Goal: Task Accomplishment & Management: Manage account settings

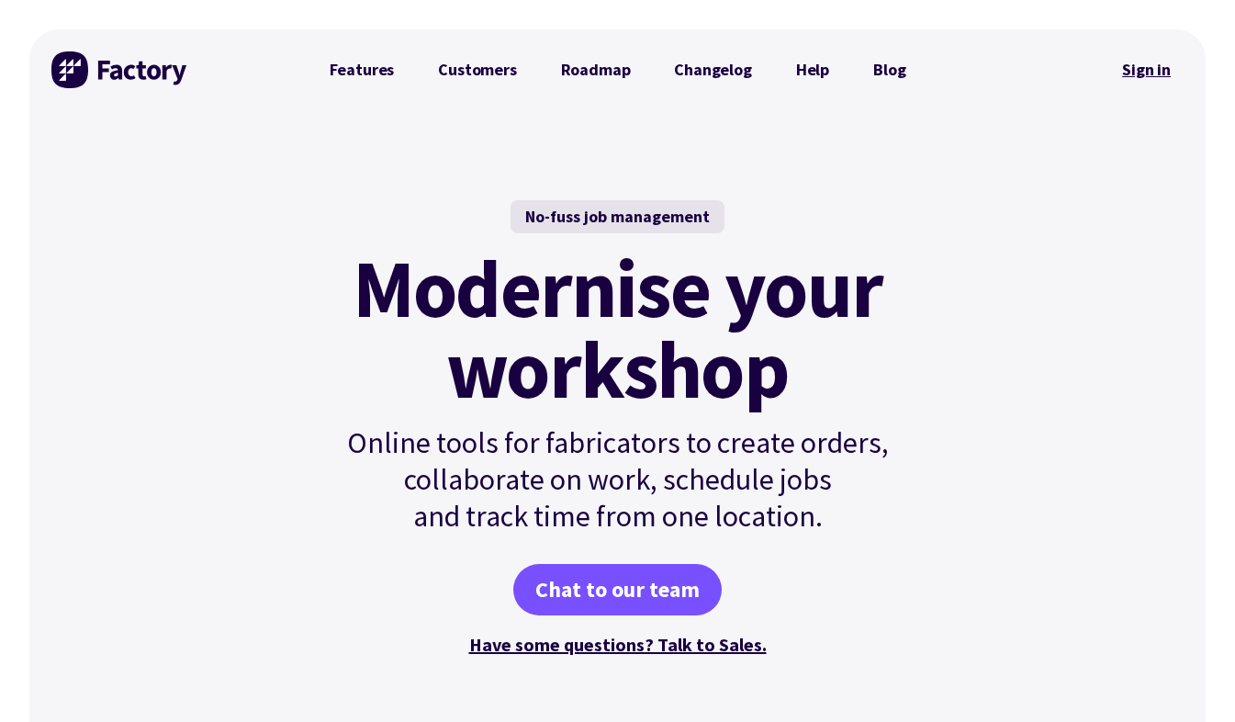
click at [1155, 62] on link "Sign in" at bounding box center [1147, 70] width 74 height 42
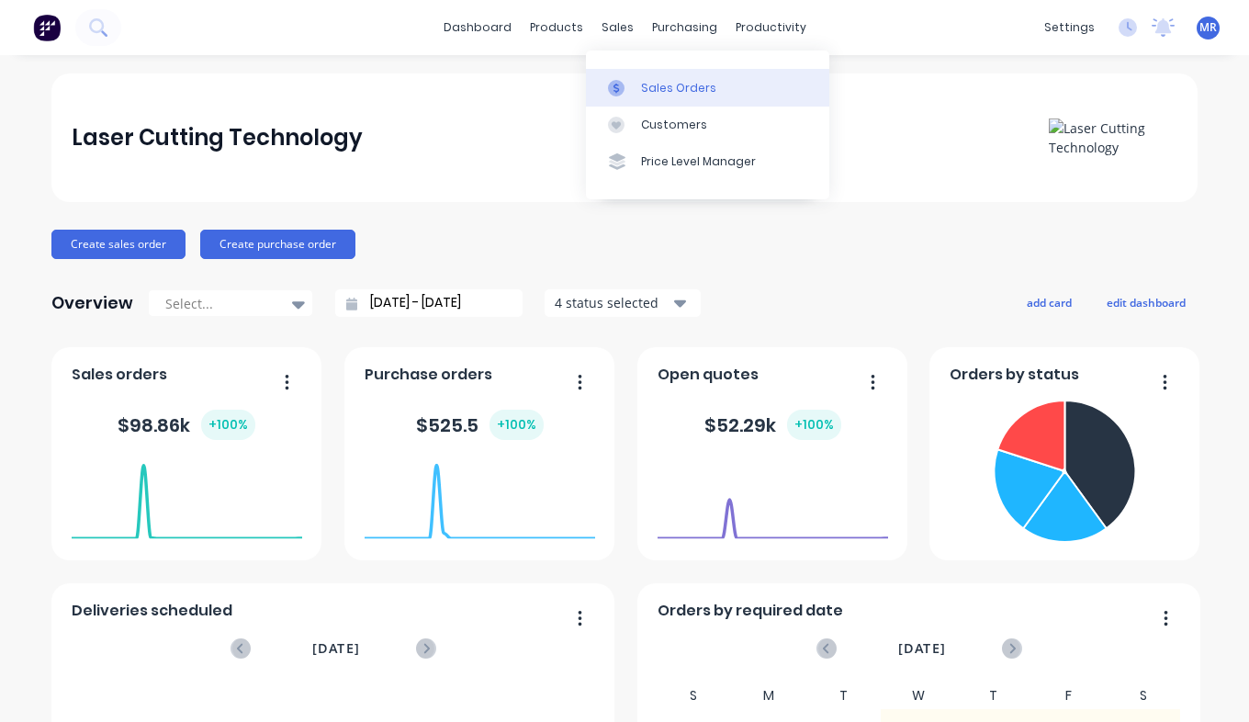
click at [673, 84] on div "Sales Orders" at bounding box center [678, 88] width 75 height 17
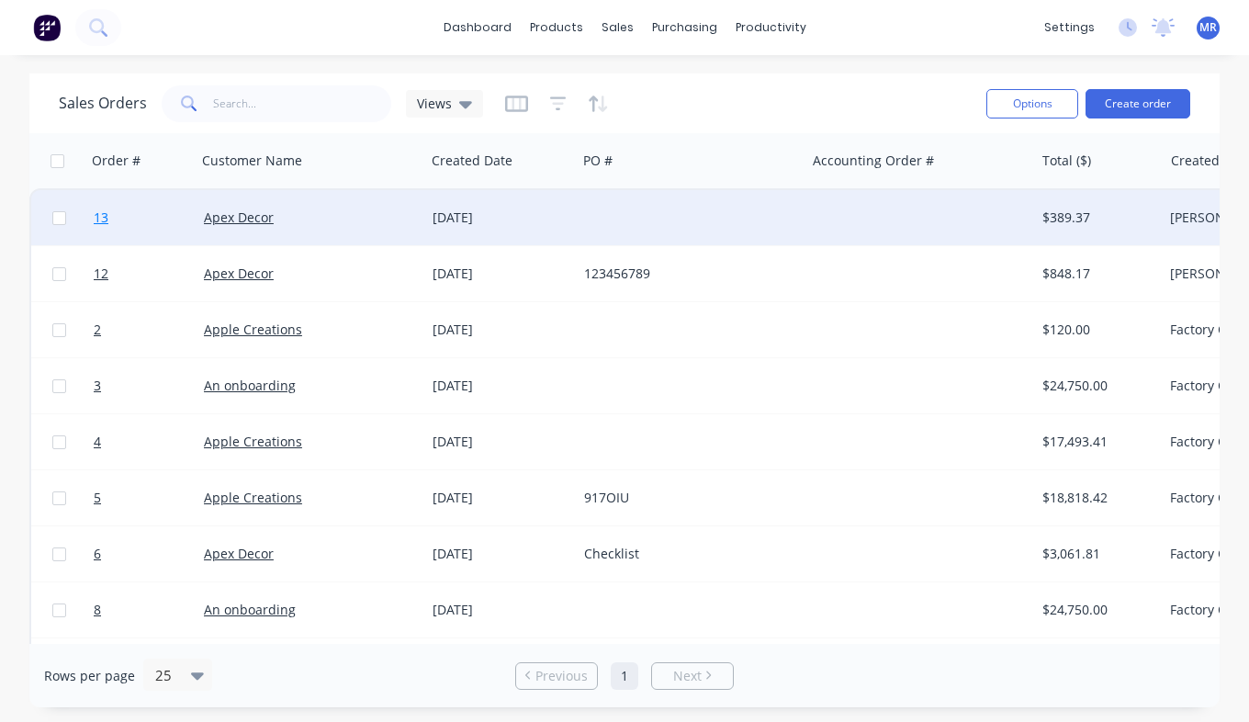
click at [100, 211] on span "13" at bounding box center [101, 218] width 15 height 18
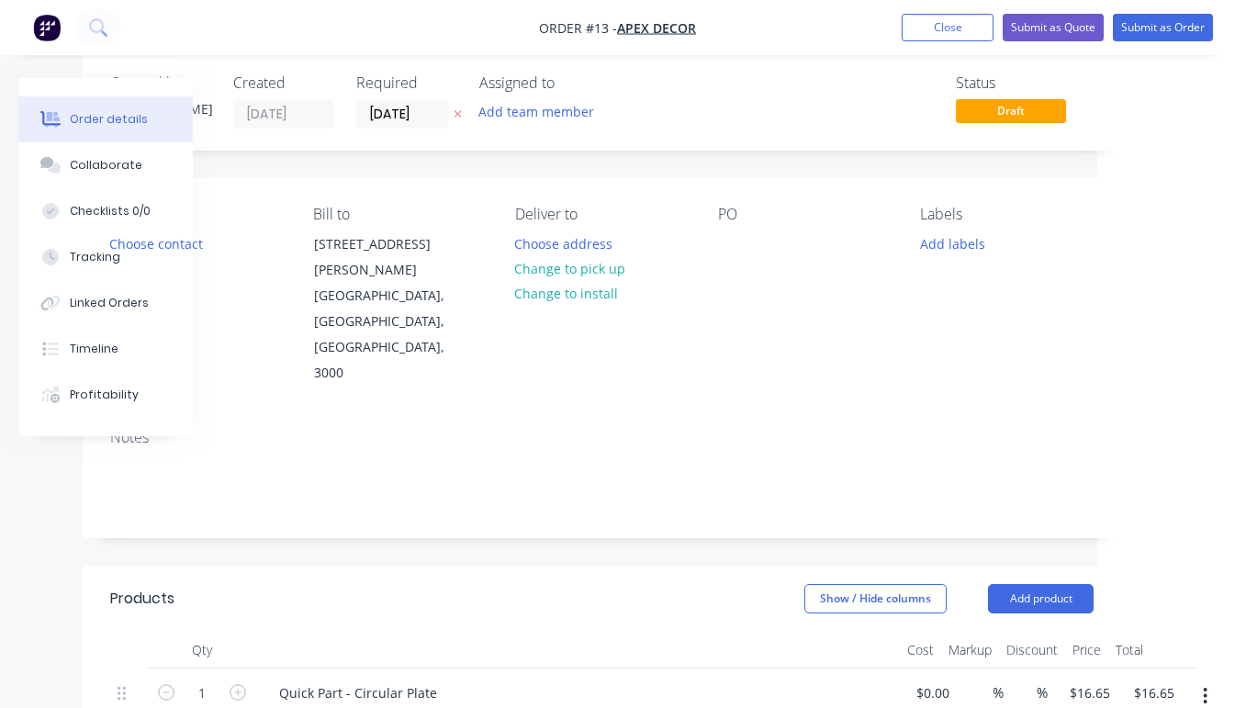
scroll to position [0, 138]
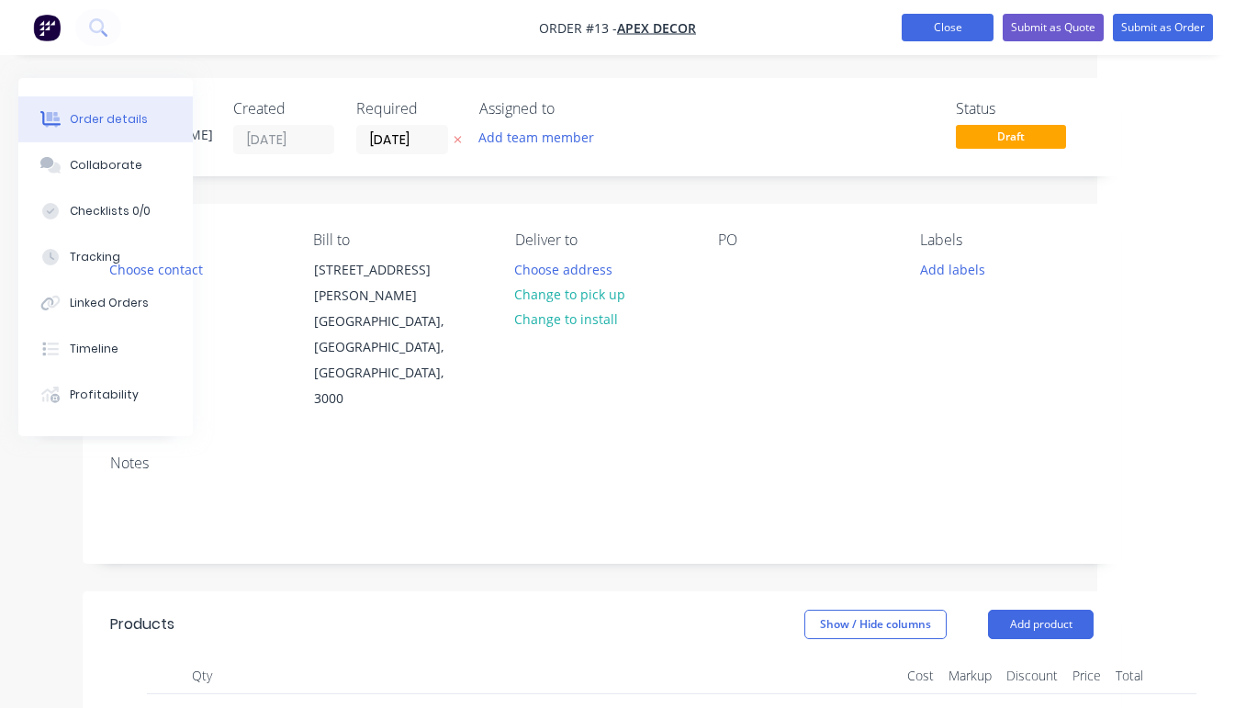
click at [943, 29] on button "Close" at bounding box center [948, 28] width 92 height 28
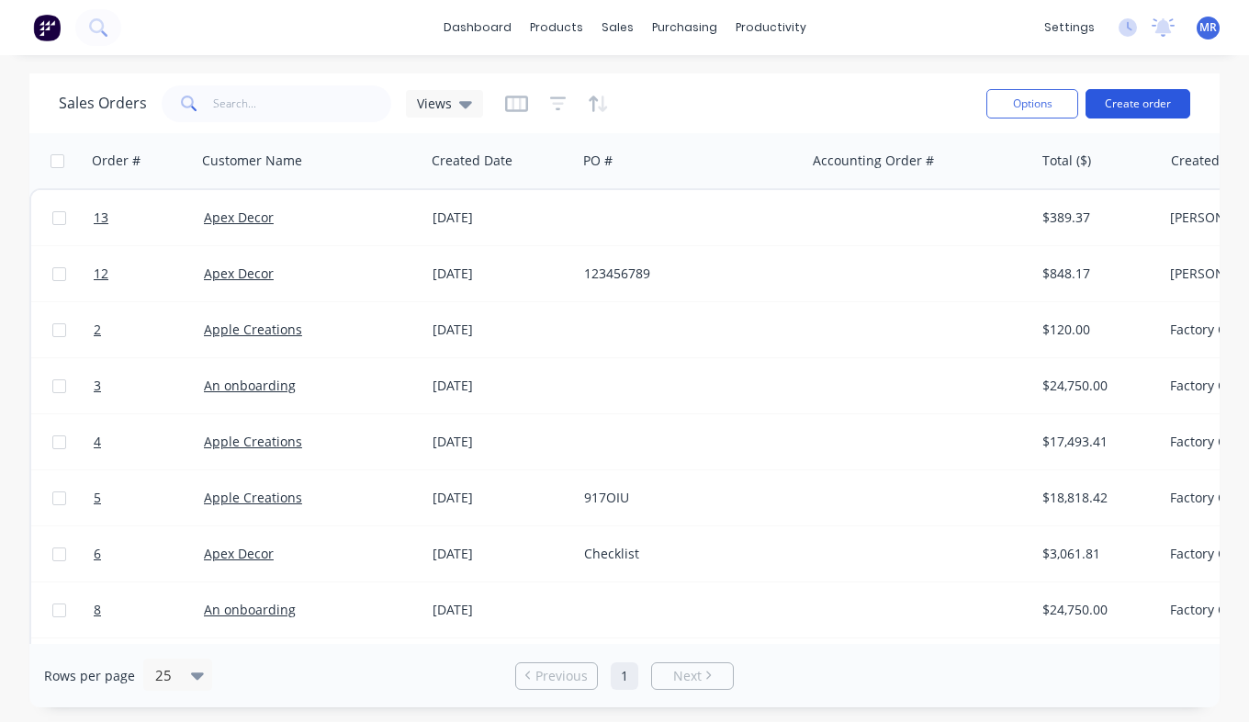
click at [1152, 96] on button "Create order" at bounding box center [1138, 103] width 105 height 29
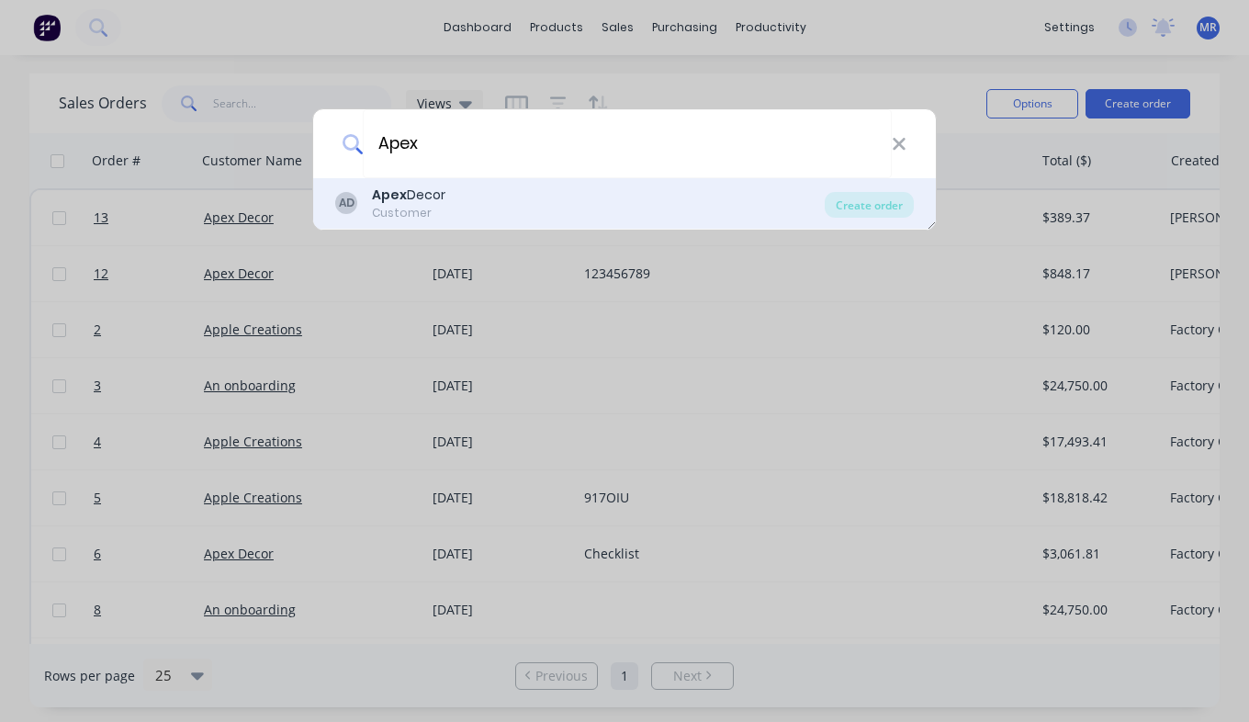
type input "Apex"
click at [547, 198] on div "AD Apex Decor Customer" at bounding box center [580, 204] width 490 height 36
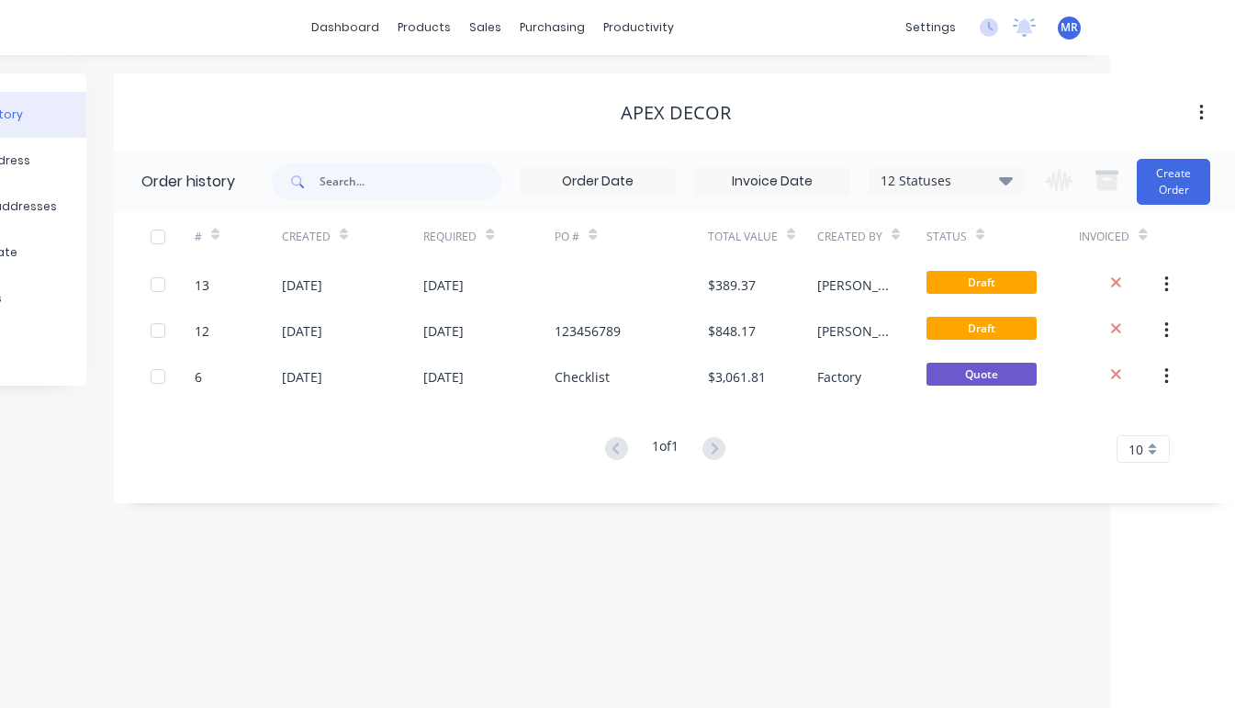
scroll to position [14, 128]
click at [1173, 173] on button "Create Order" at bounding box center [1170, 182] width 73 height 46
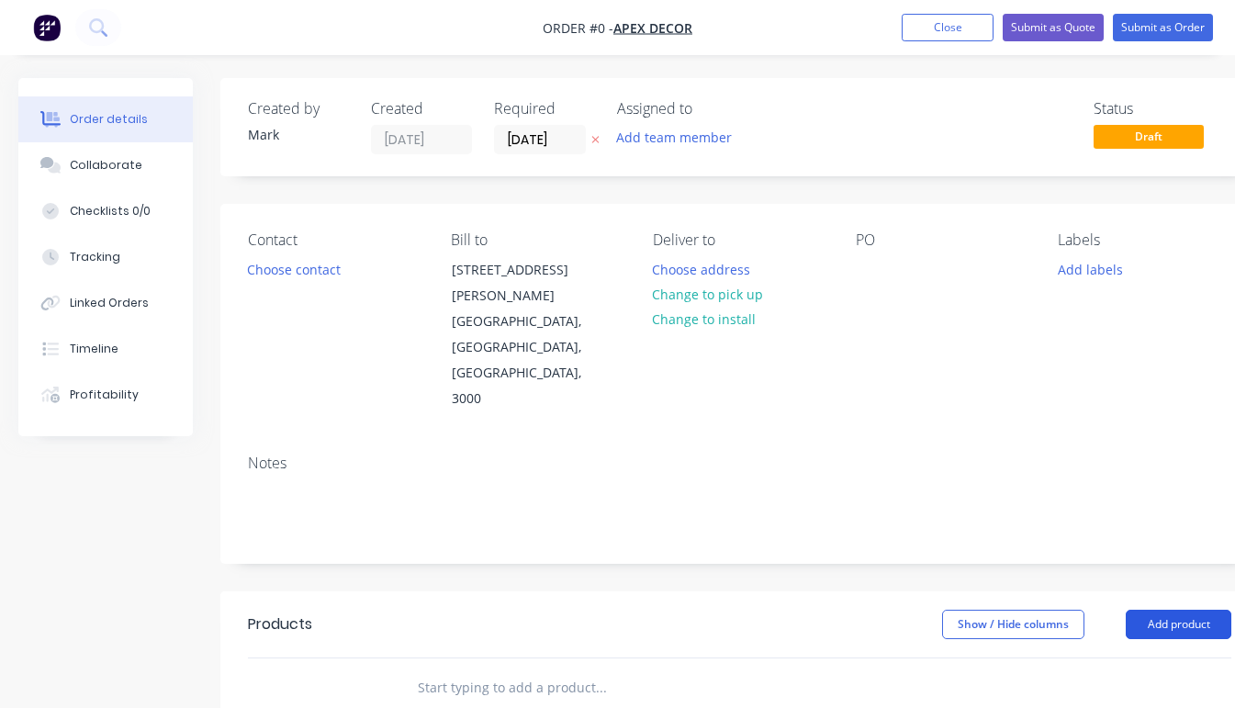
click at [1191, 610] on button "Add product" at bounding box center [1179, 624] width 106 height 29
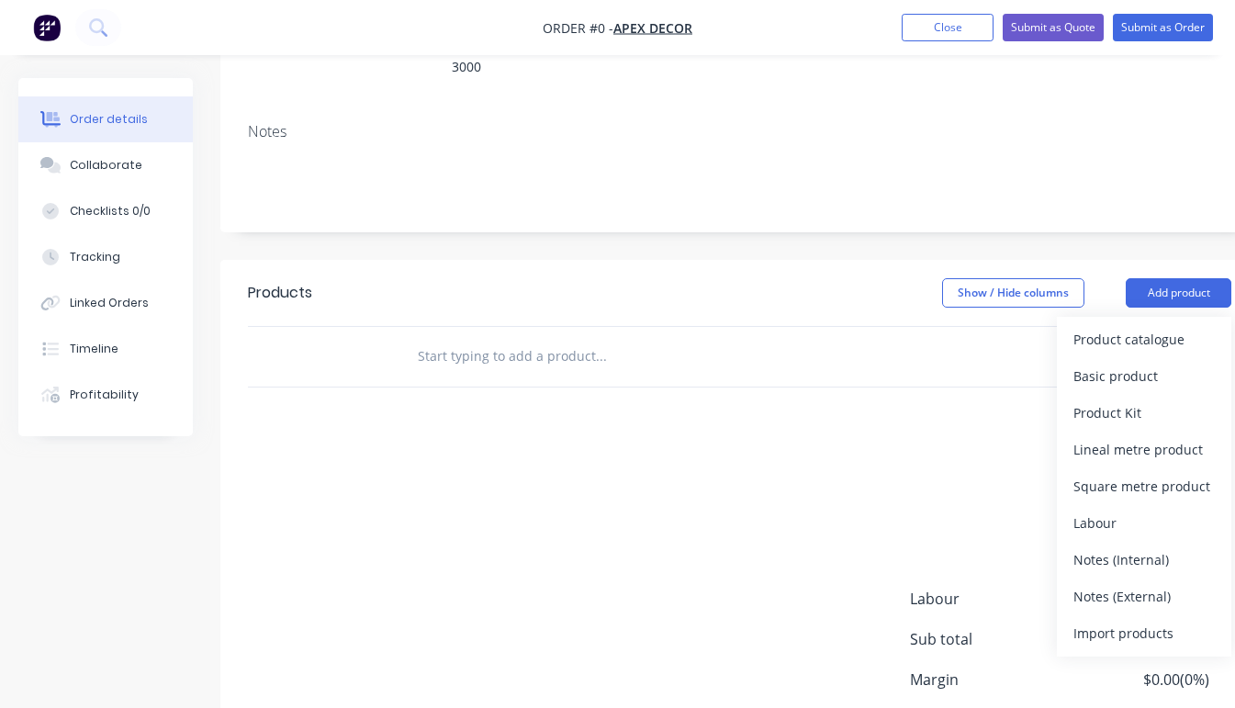
scroll to position [352, 0]
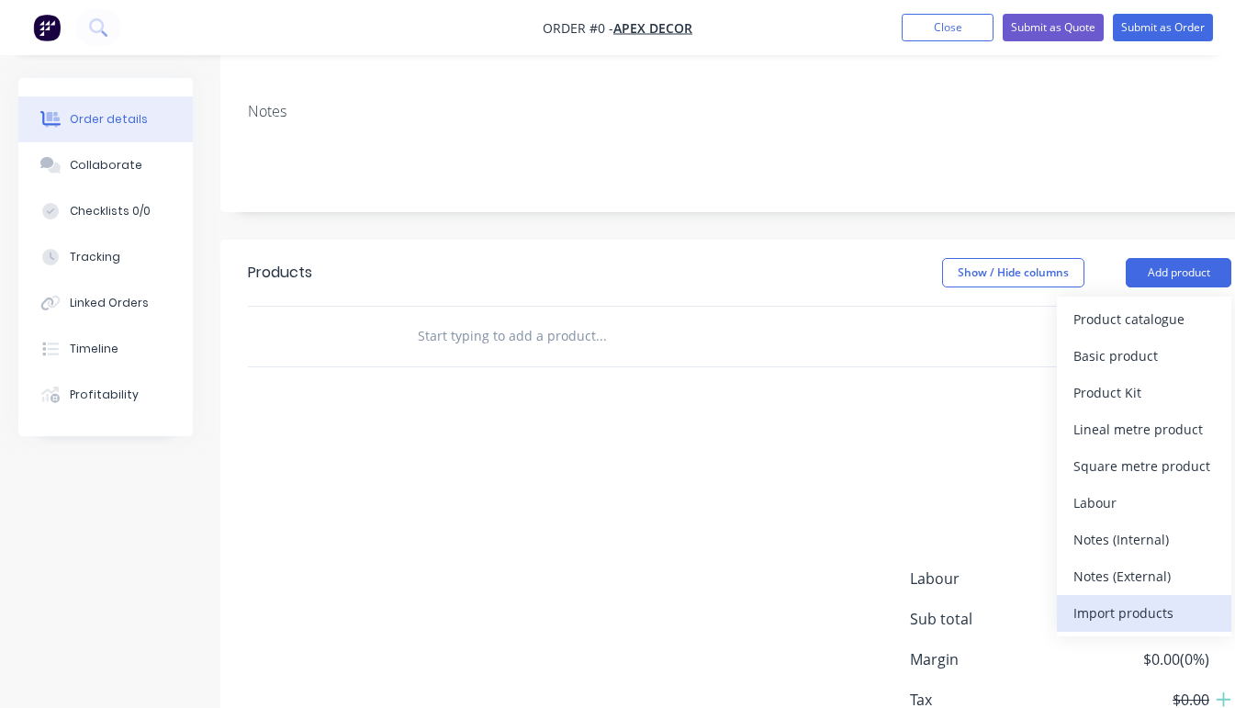
click at [1102, 600] on div "Import products" at bounding box center [1144, 613] width 141 height 27
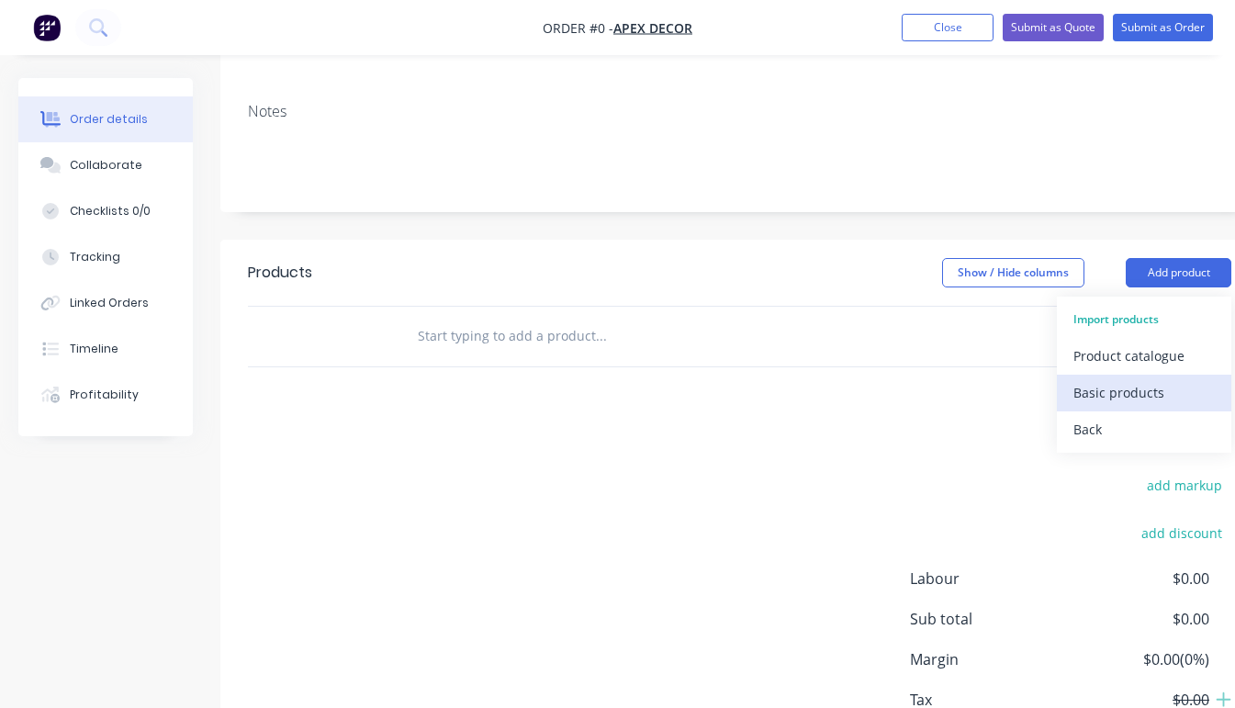
click at [1122, 379] on div "Basic products" at bounding box center [1144, 392] width 141 height 27
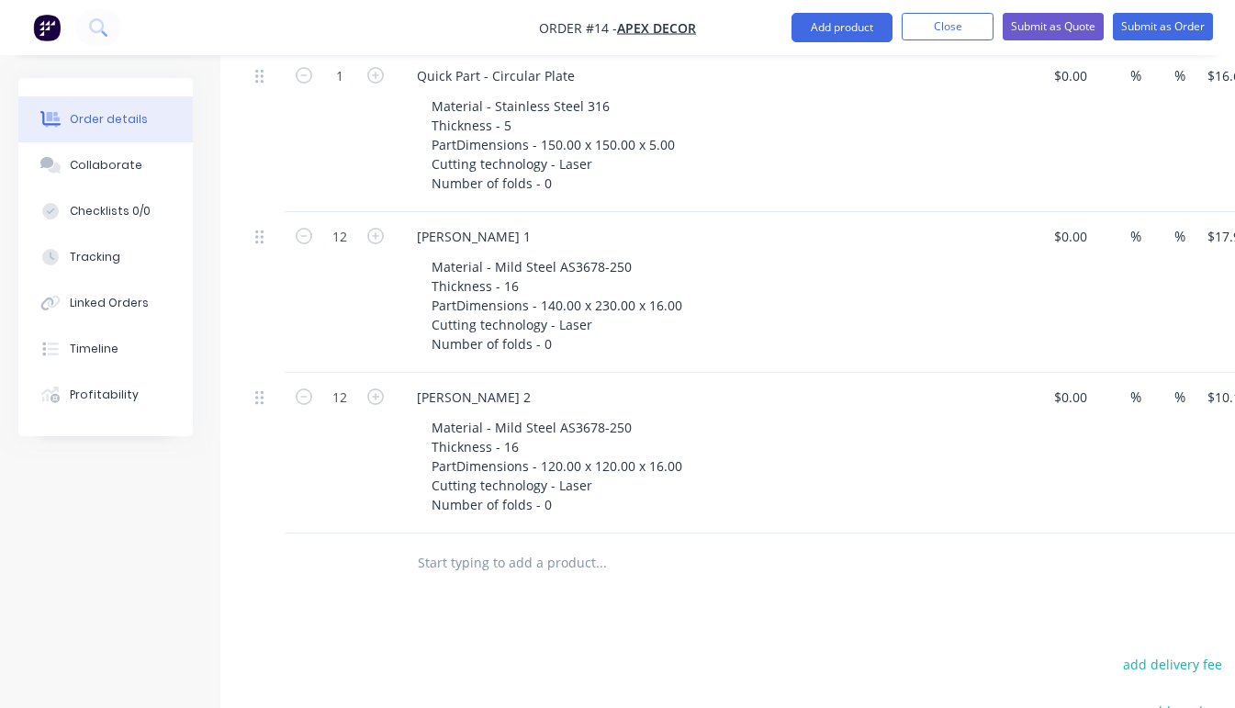
scroll to position [566, 0]
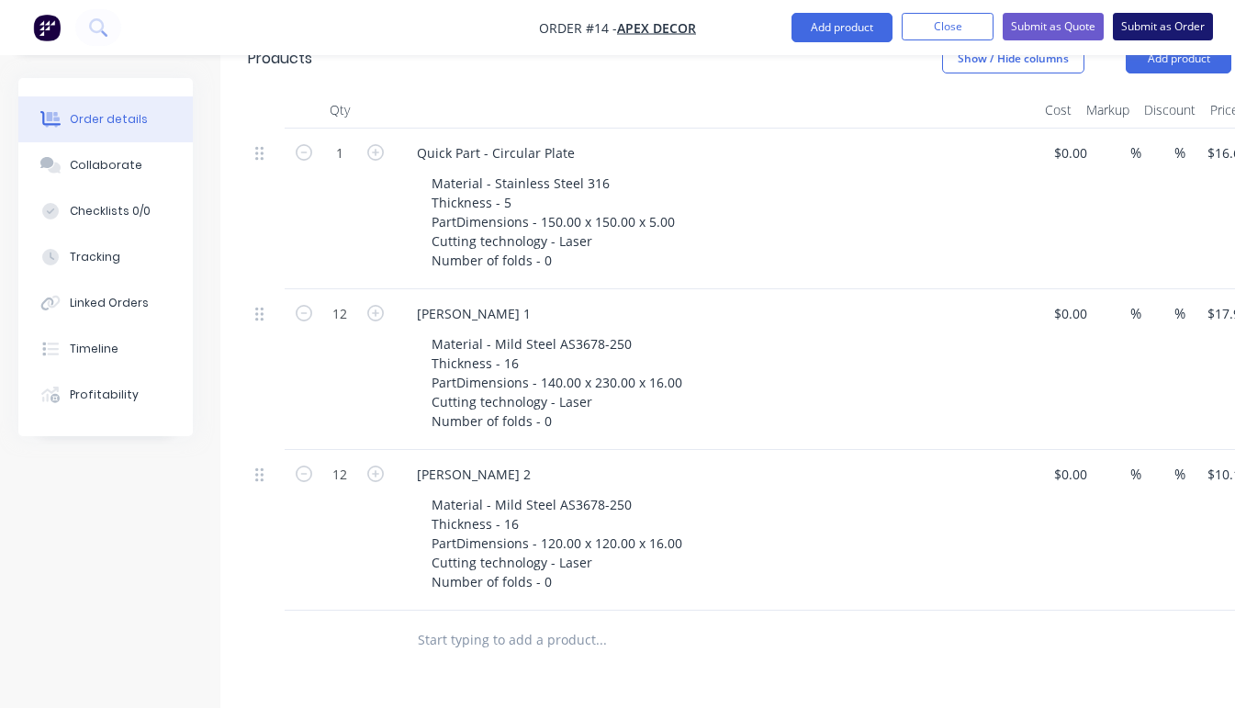
click at [1167, 21] on button "Submit as Order" at bounding box center [1163, 27] width 100 height 28
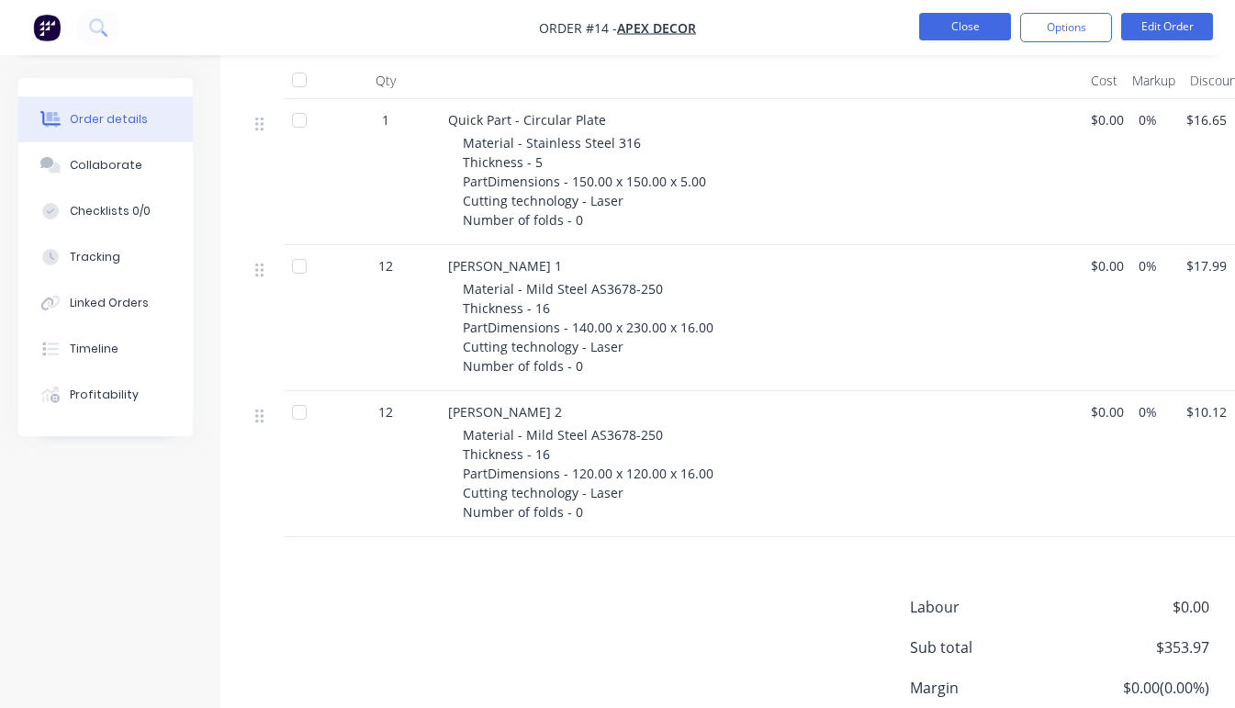
click at [952, 24] on button "Close" at bounding box center [965, 27] width 92 height 28
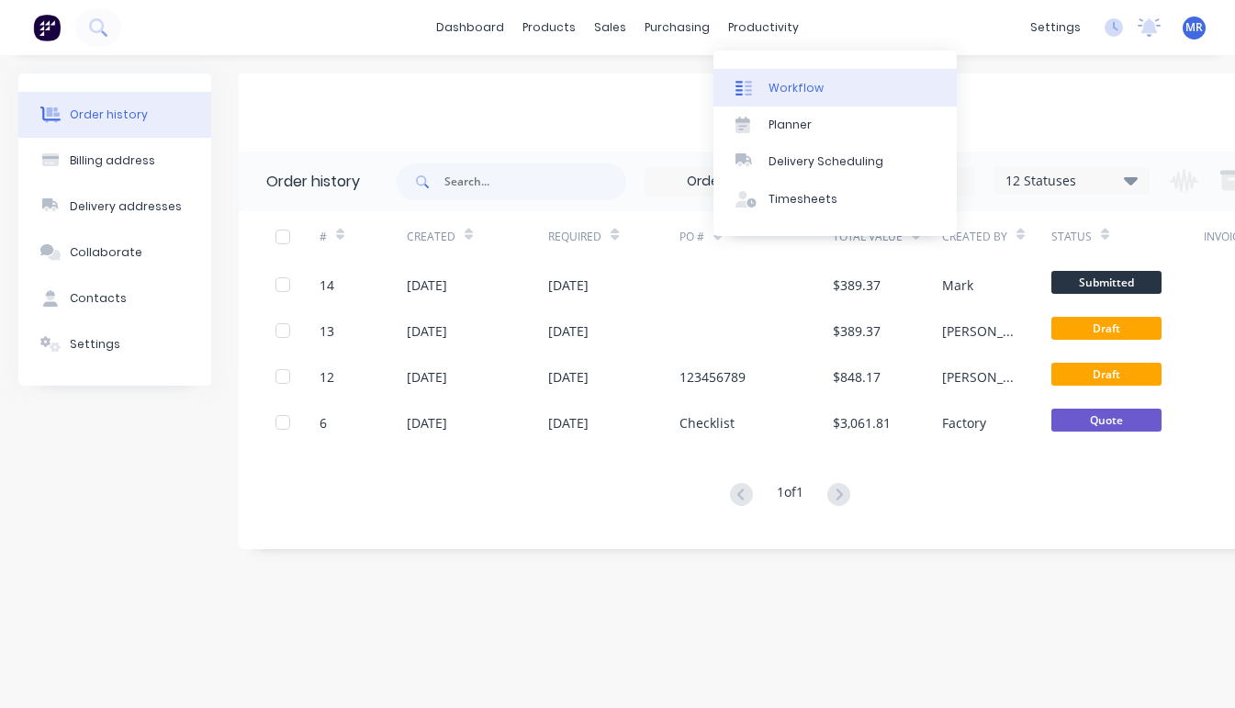
click at [806, 89] on div "Workflow" at bounding box center [796, 88] width 55 height 17
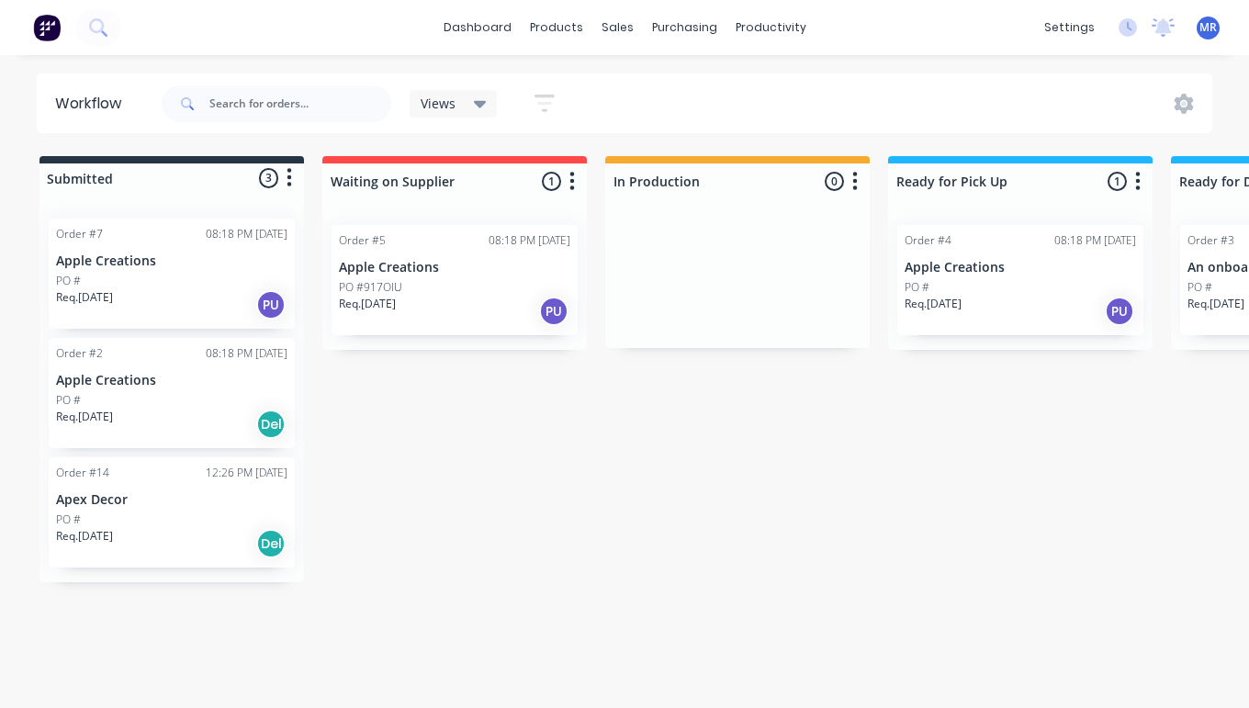
click at [139, 509] on div "Order #14 12:26 PM [DATE] Apex Decor PO # Req. [DATE] Del" at bounding box center [172, 512] width 246 height 110
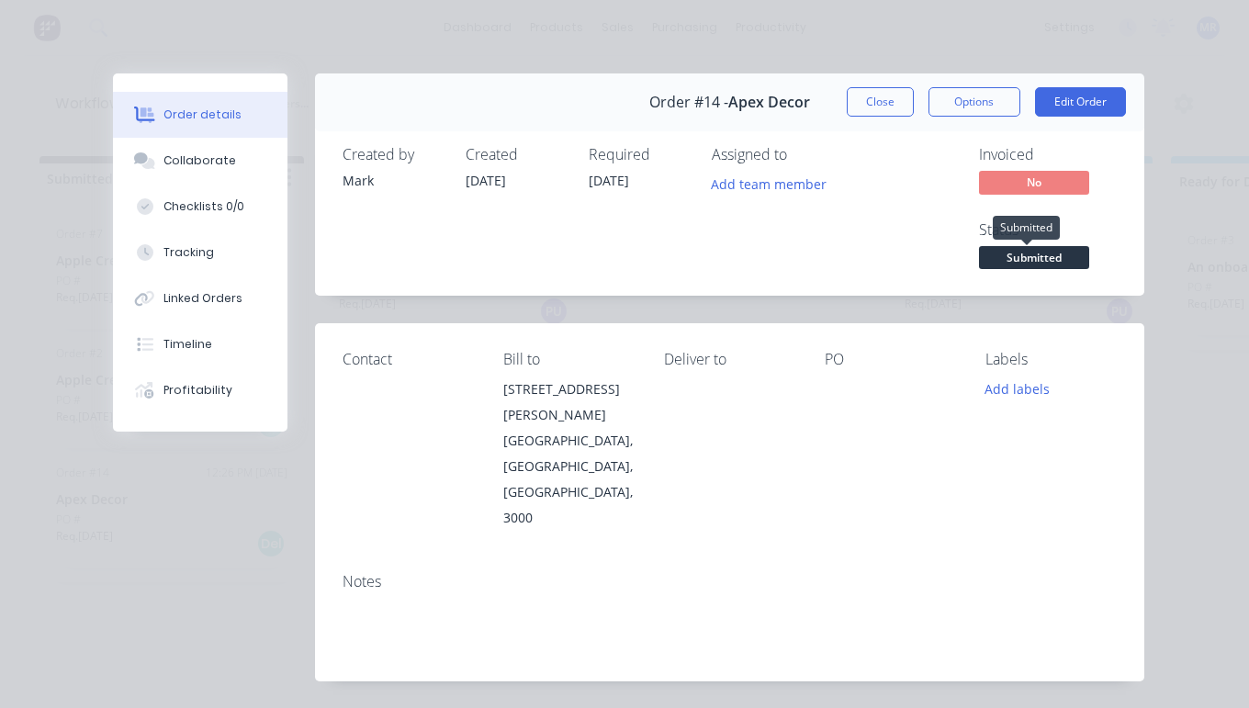
click at [1028, 252] on span "Submitted" at bounding box center [1034, 257] width 110 height 23
click at [174, 156] on div "Collaborate" at bounding box center [199, 160] width 73 height 17
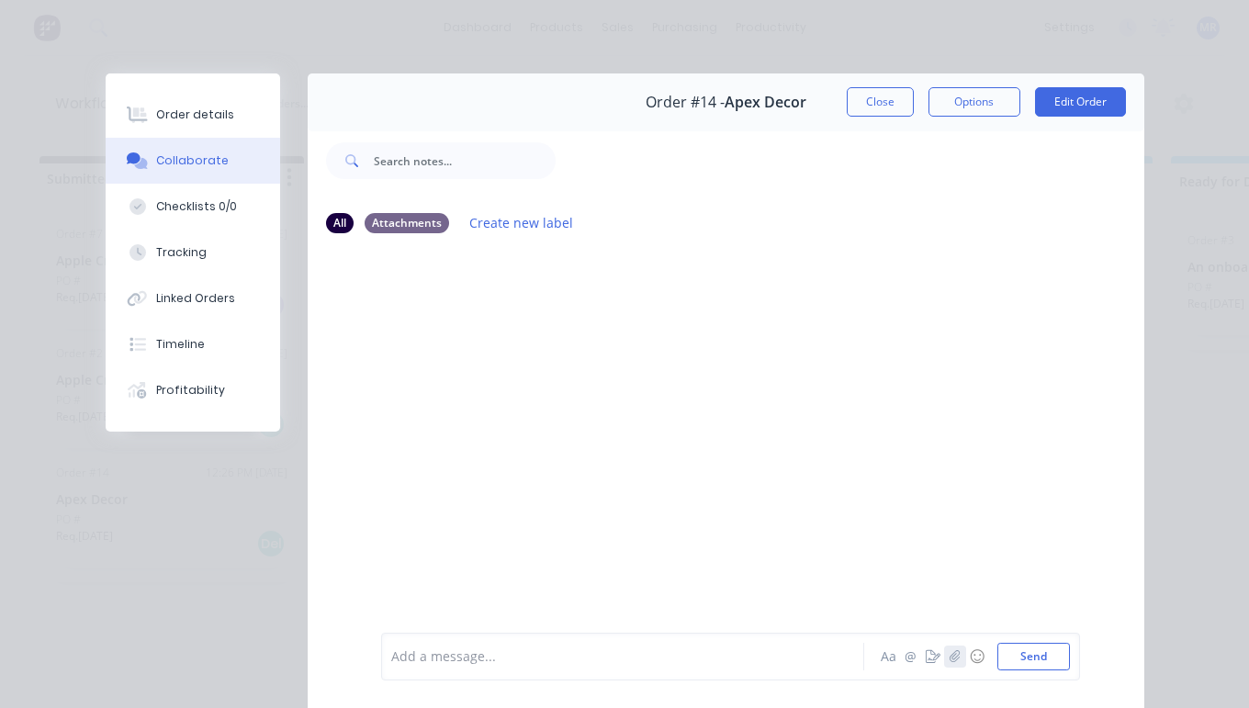
click at [949, 655] on icon "button" at bounding box center [954, 656] width 11 height 13
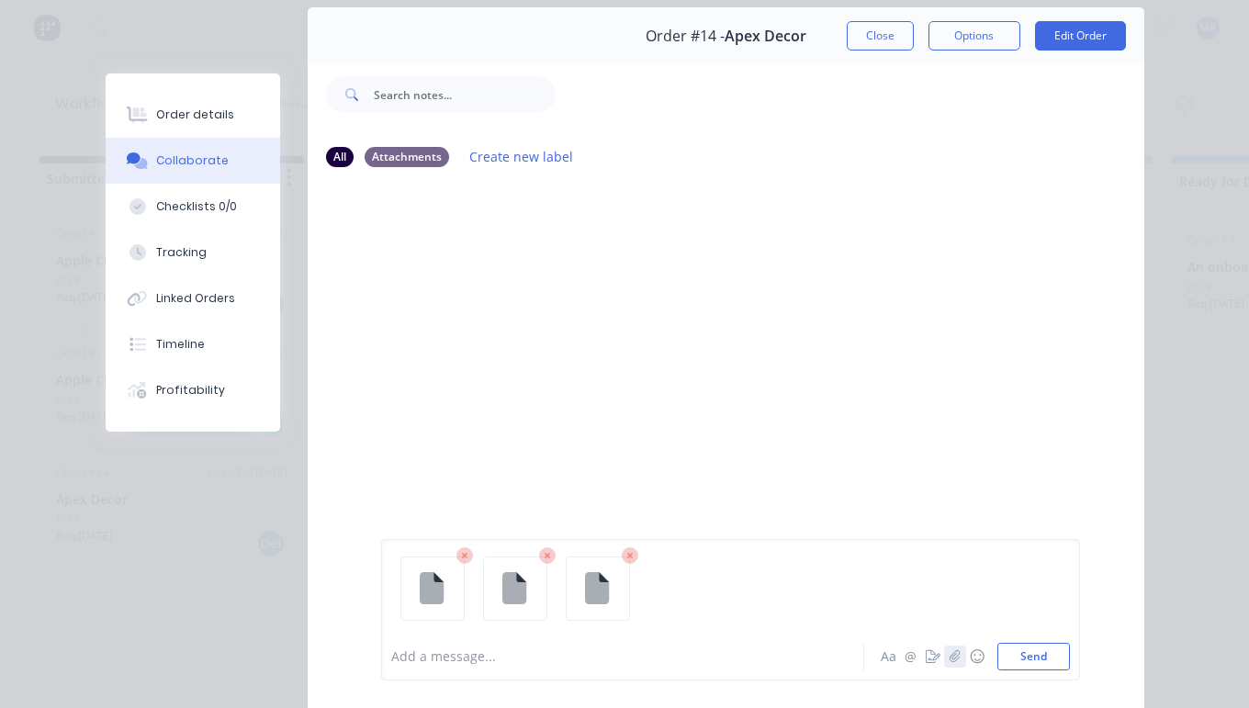
scroll to position [190, 0]
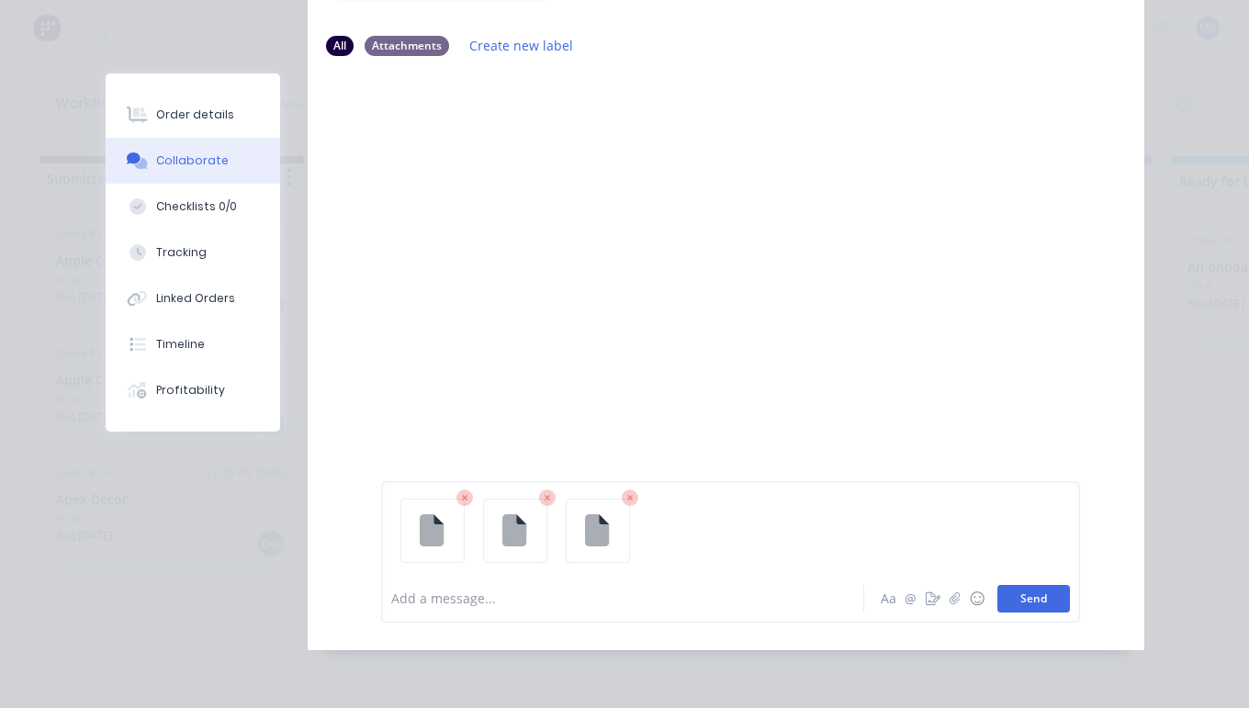
click at [1039, 597] on button "Send" at bounding box center [1034, 599] width 73 height 28
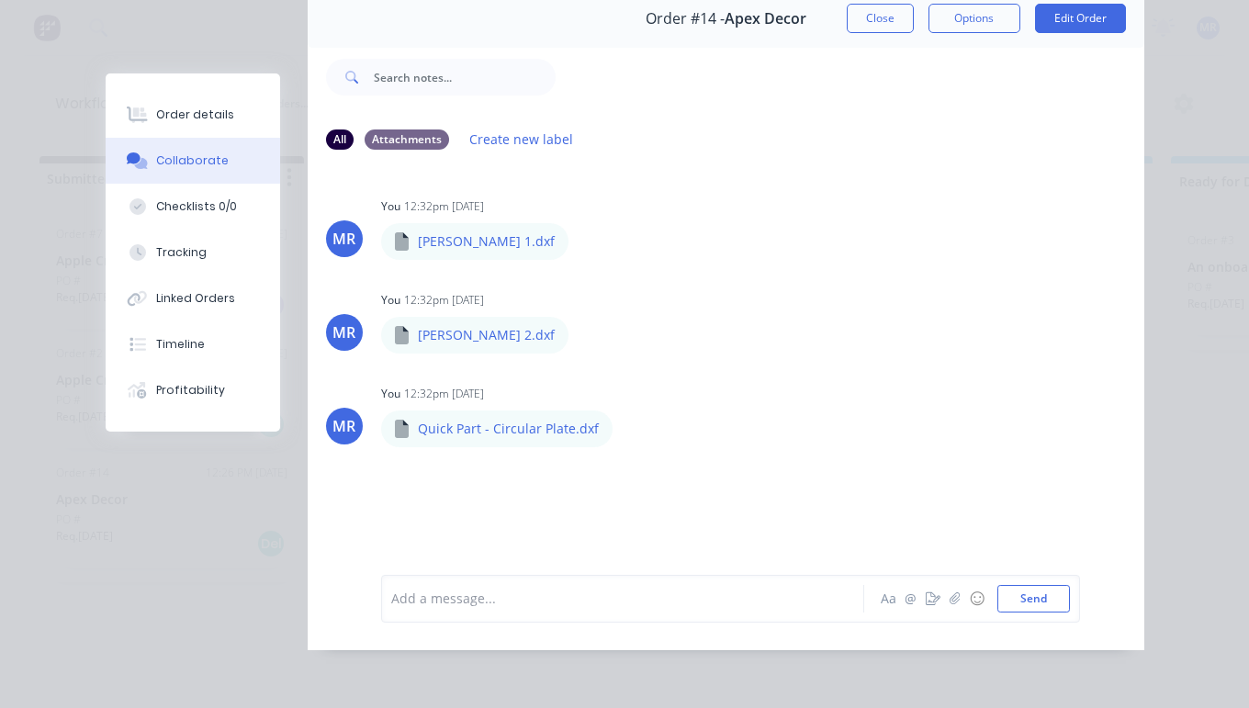
scroll to position [96, 0]
click at [1024, 600] on button "Send" at bounding box center [1034, 599] width 73 height 28
click at [445, 611] on div "Add a message..." at bounding box center [627, 599] width 472 height 28
click at [1025, 595] on button "Send" at bounding box center [1034, 599] width 73 height 28
click at [432, 598] on div at bounding box center [627, 598] width 471 height 19
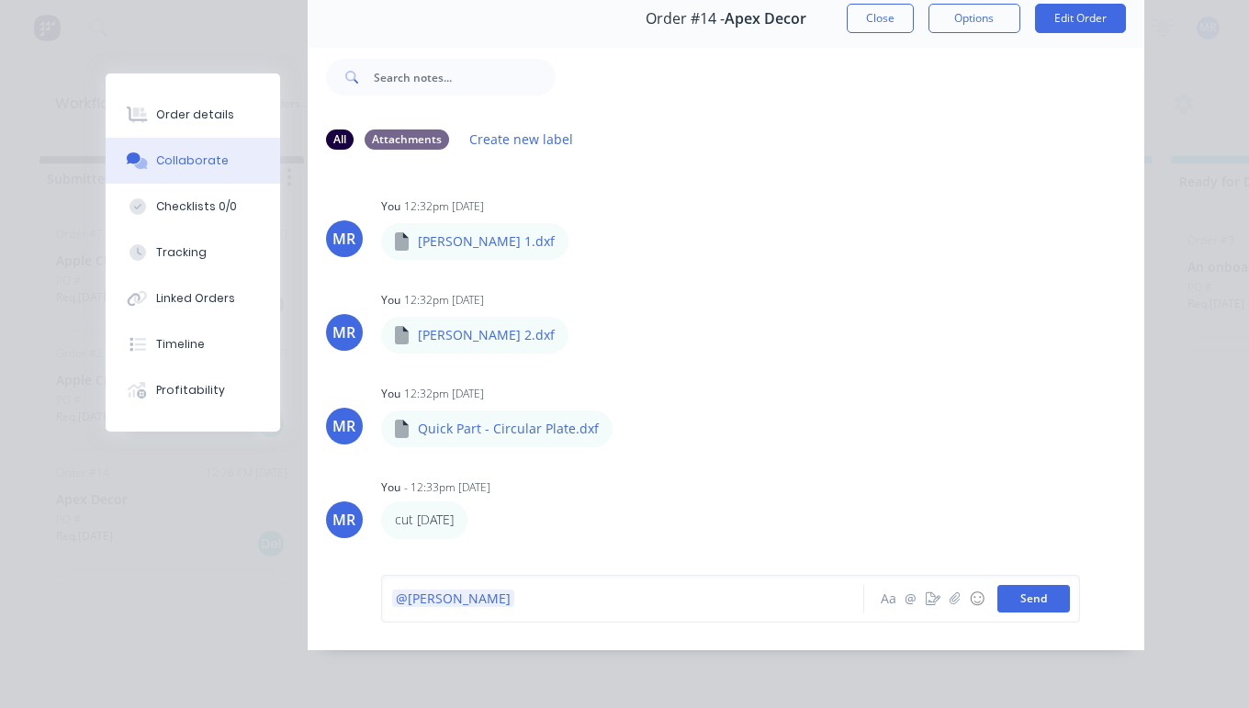
click at [1034, 600] on button "Send" at bounding box center [1034, 599] width 73 height 28
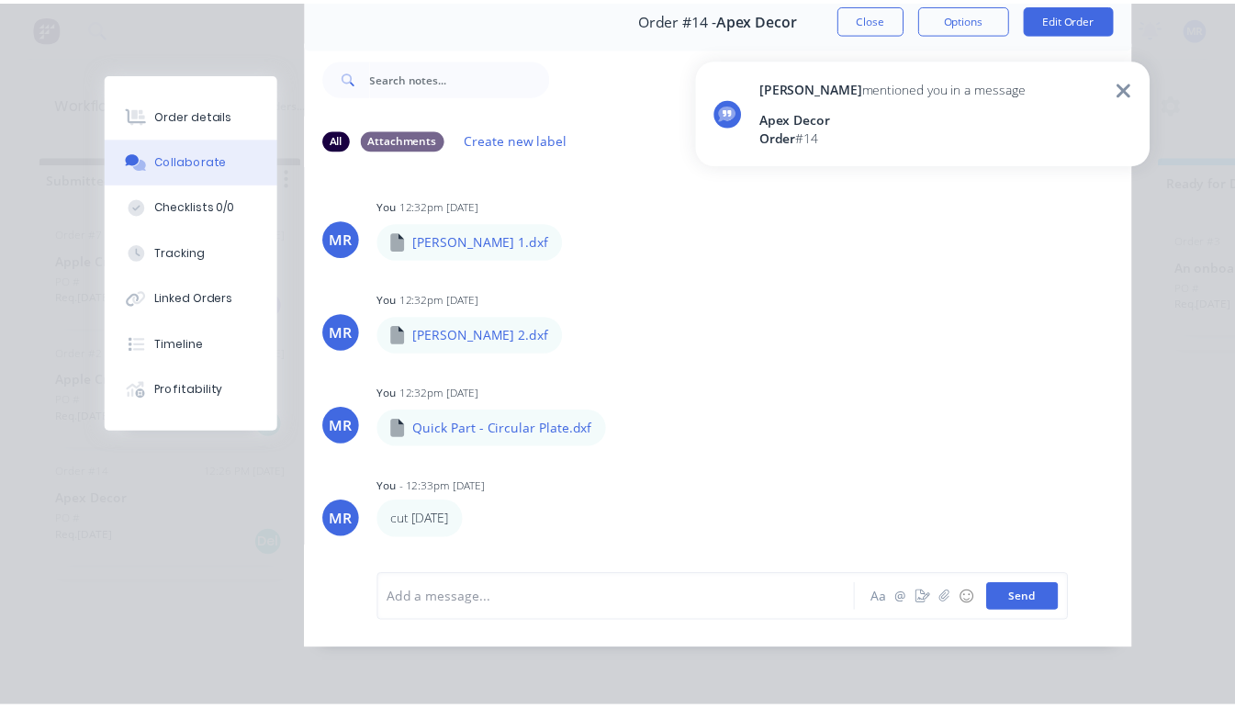
scroll to position [70, 0]
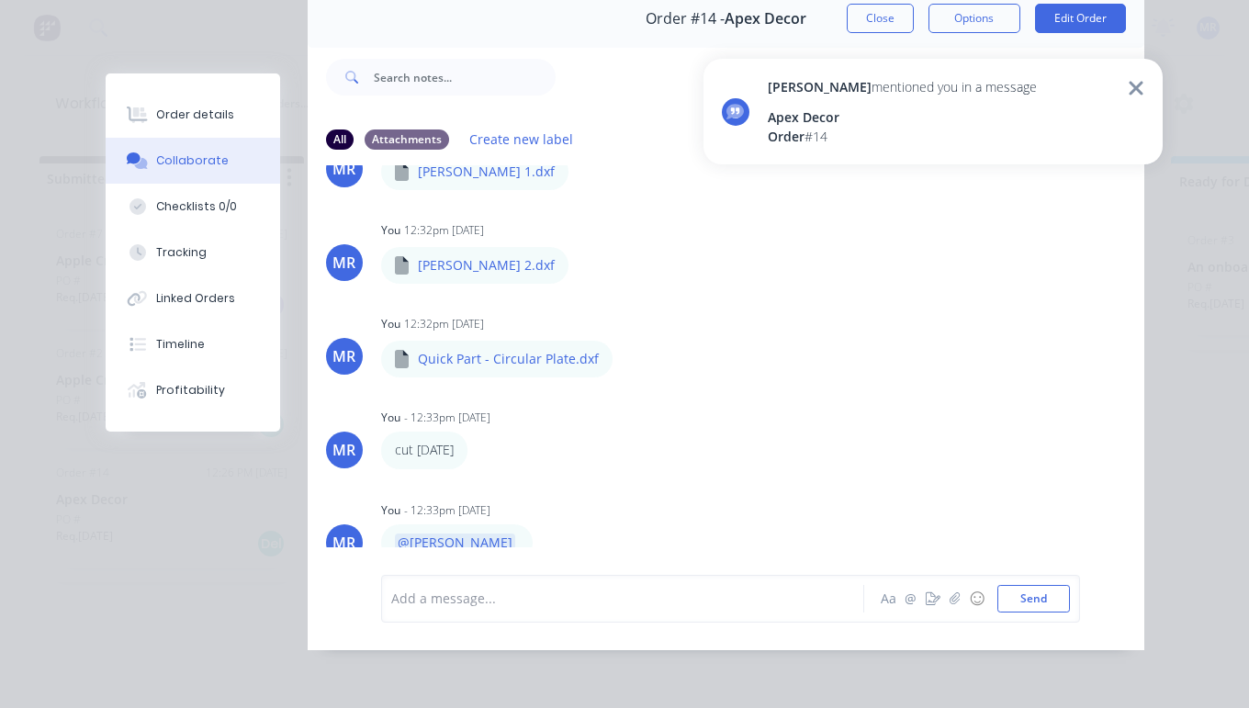
click at [810, 103] on div "Stuart mentioned you in a message Apex Decor Order # 14" at bounding box center [902, 111] width 269 height 69
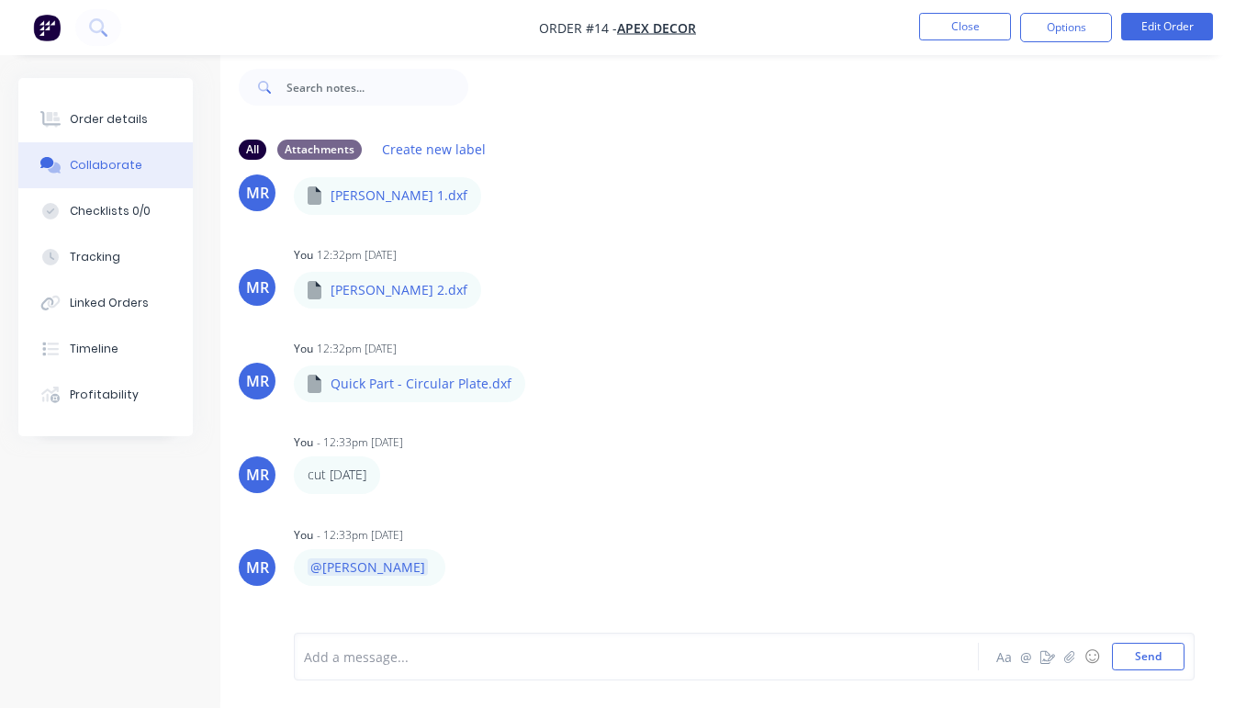
scroll to position [113, 0]
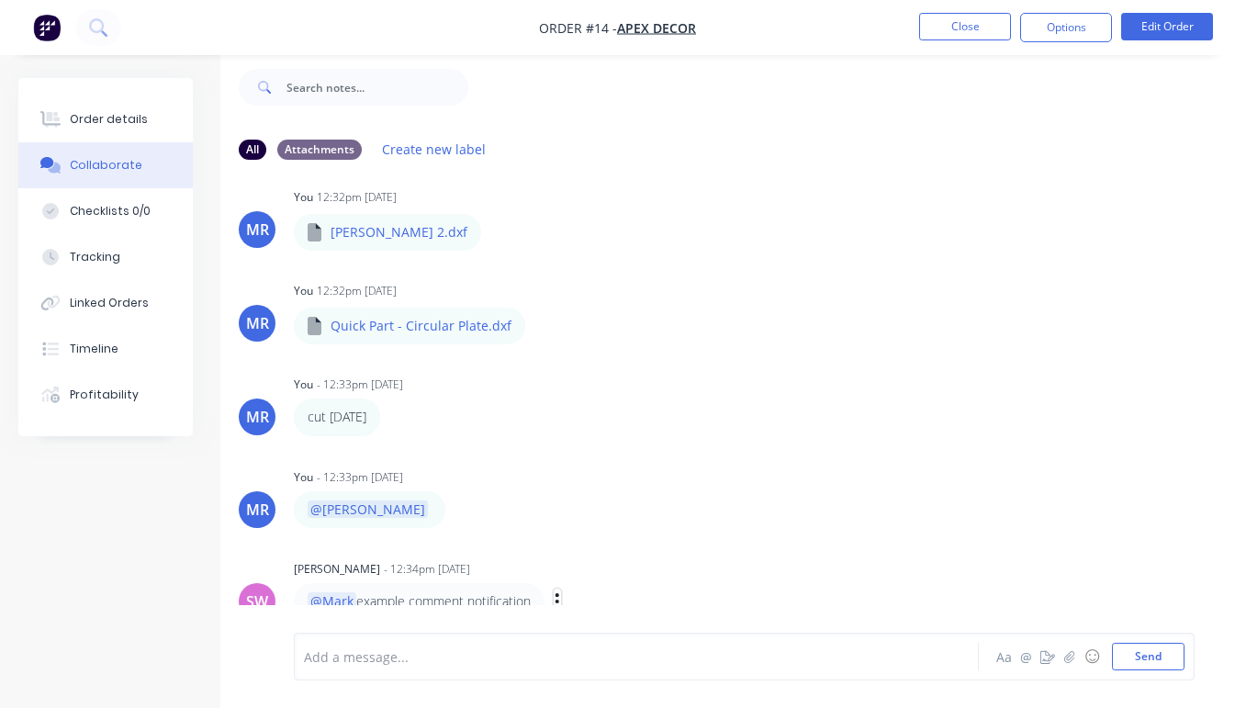
click at [559, 592] on icon "button" at bounding box center [558, 602] width 6 height 21
click at [610, 524] on button "Labels" at bounding box center [625, 539] width 116 height 30
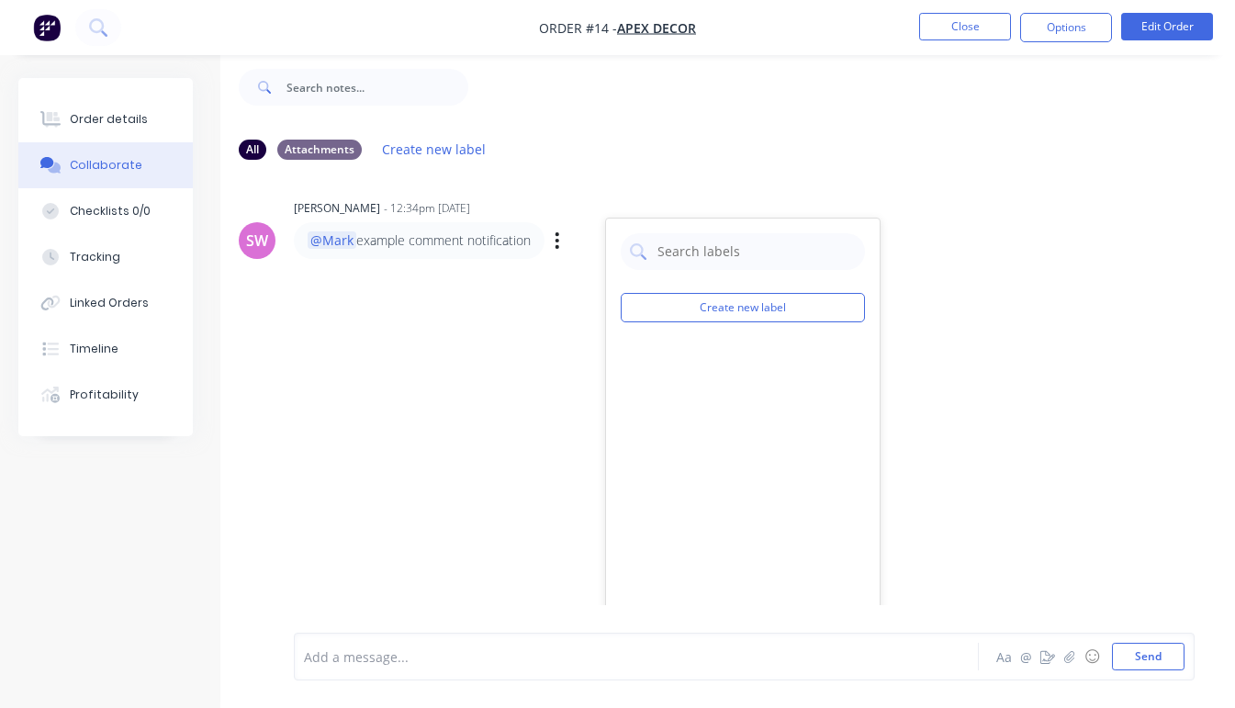
scroll to position [476, 0]
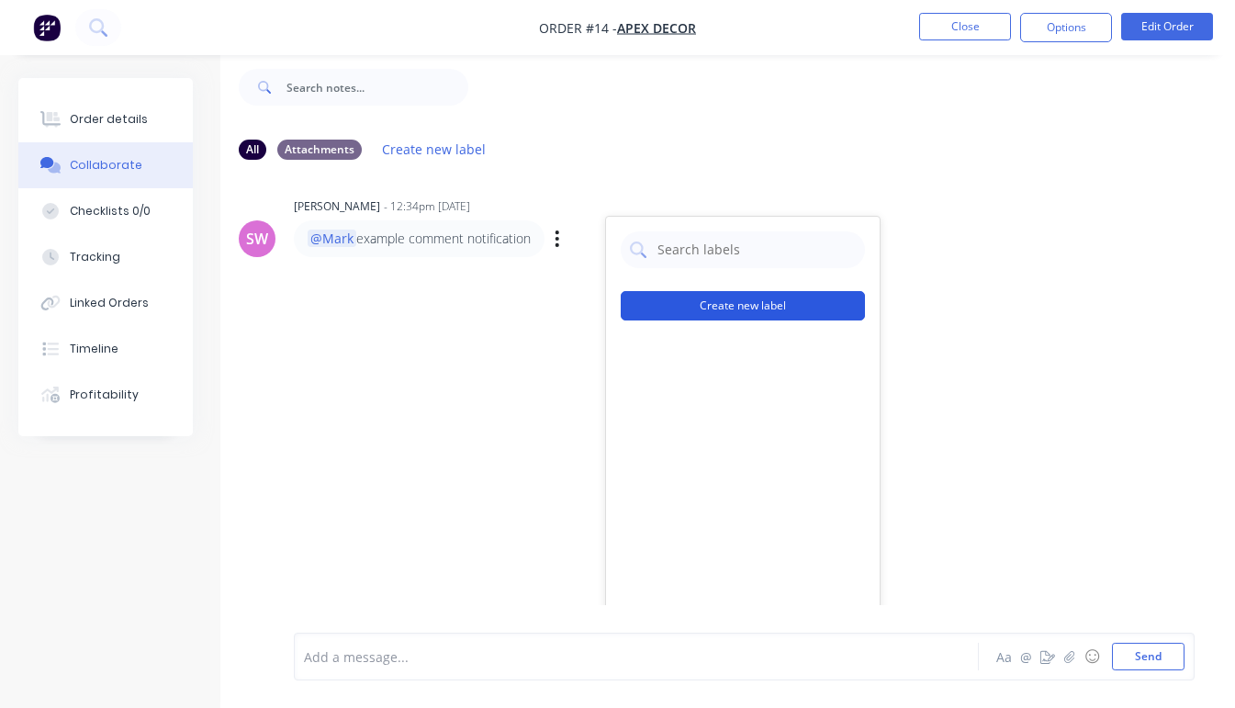
click at [745, 291] on button "Create new label" at bounding box center [743, 305] width 244 height 29
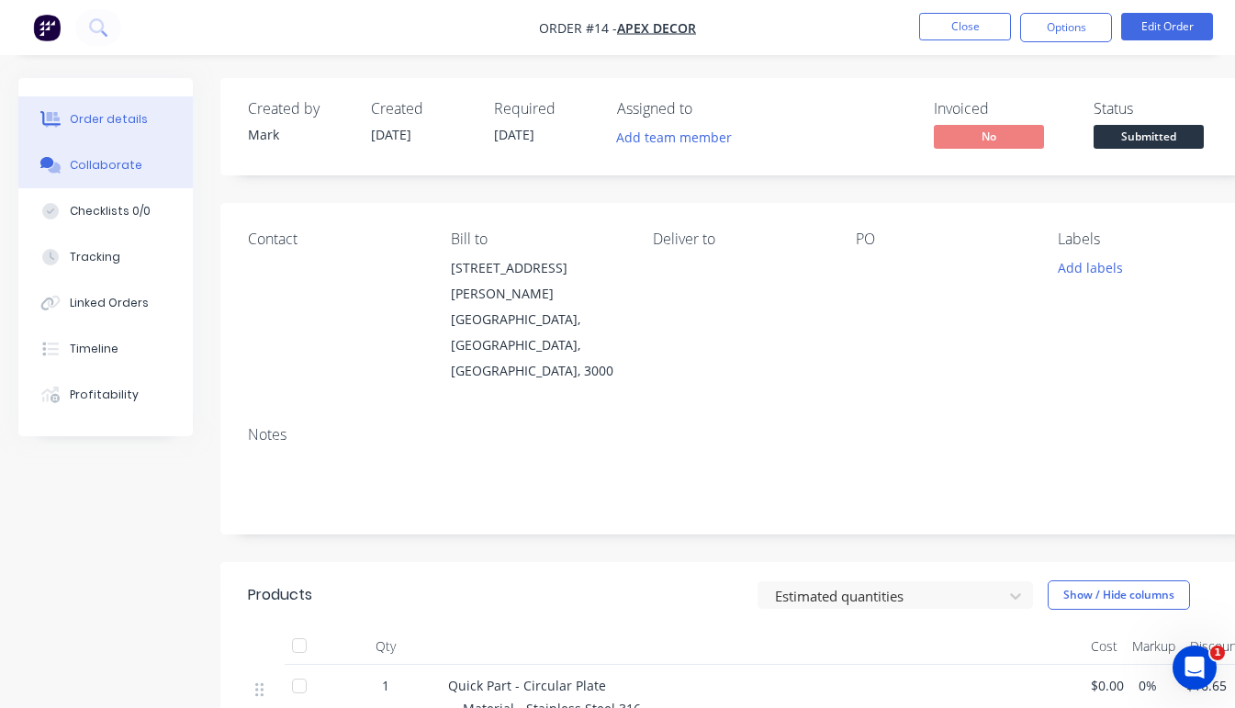
click at [113, 164] on div "Collaborate" at bounding box center [106, 165] width 73 height 17
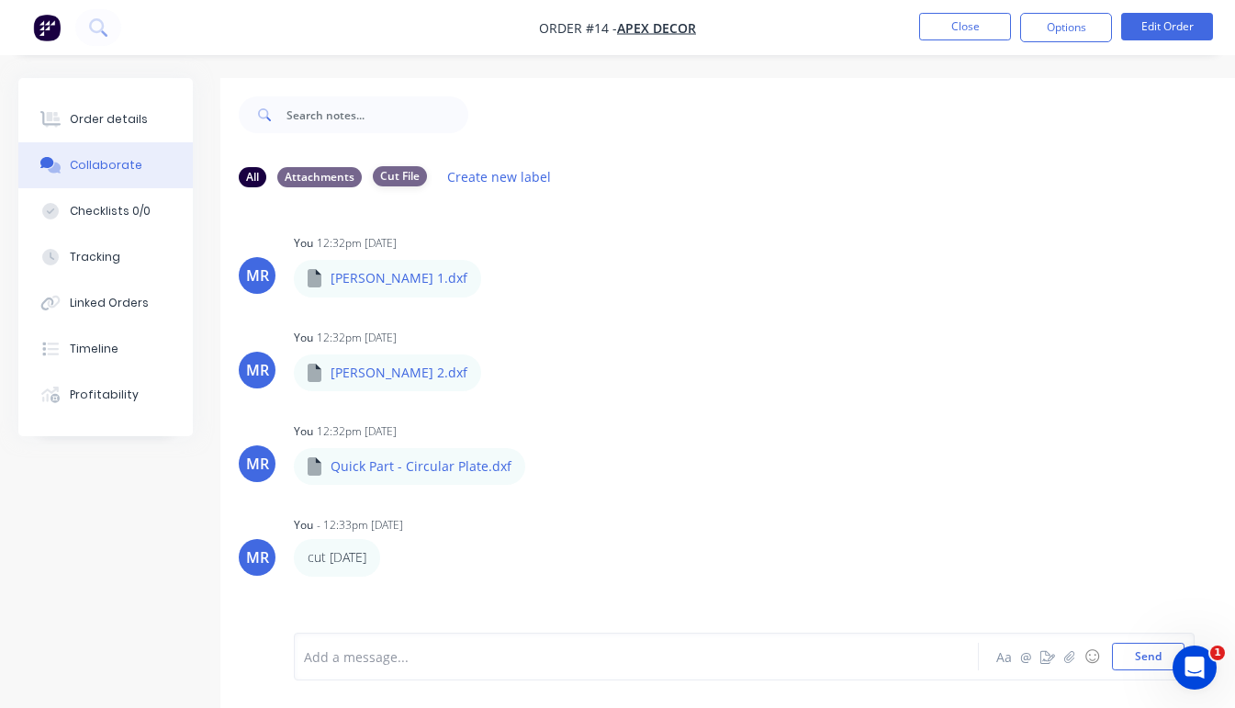
click at [397, 171] on div "Cut File" at bounding box center [400, 176] width 54 height 20
click at [331, 173] on div "Attachments" at bounding box center [319, 176] width 85 height 20
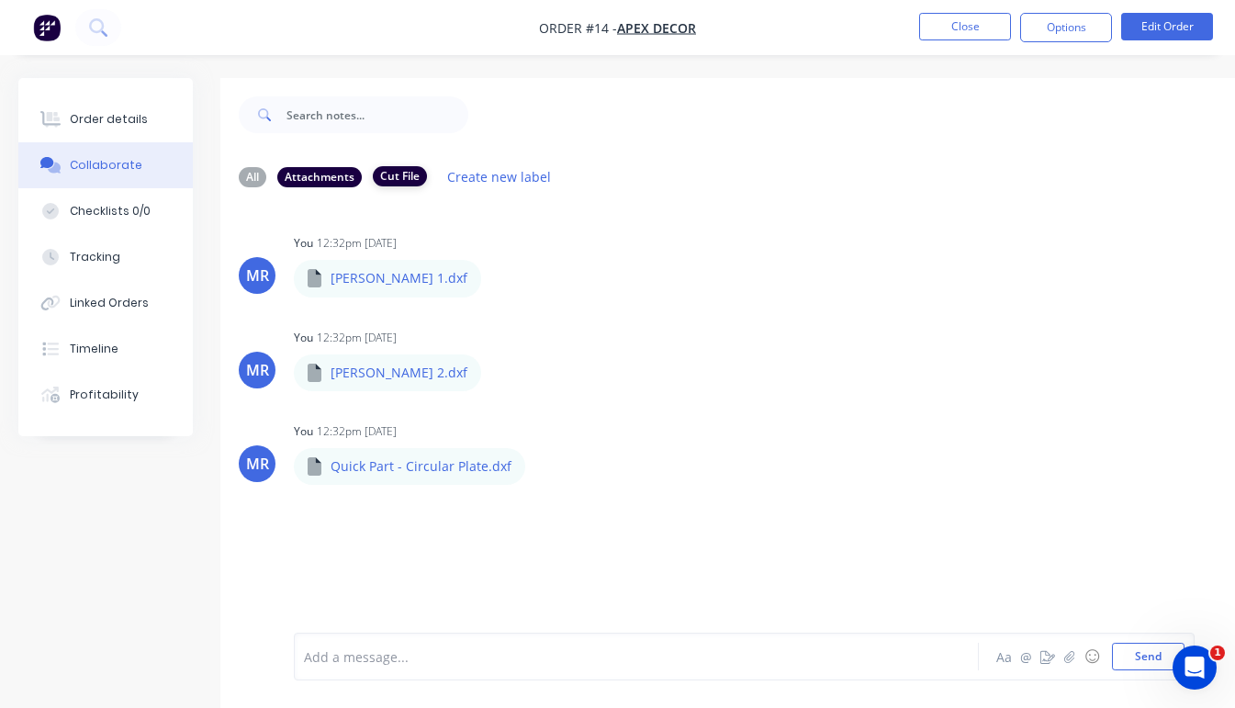
click at [417, 175] on div "Cut File" at bounding box center [400, 176] width 54 height 20
click at [955, 27] on button "Close" at bounding box center [965, 27] width 92 height 28
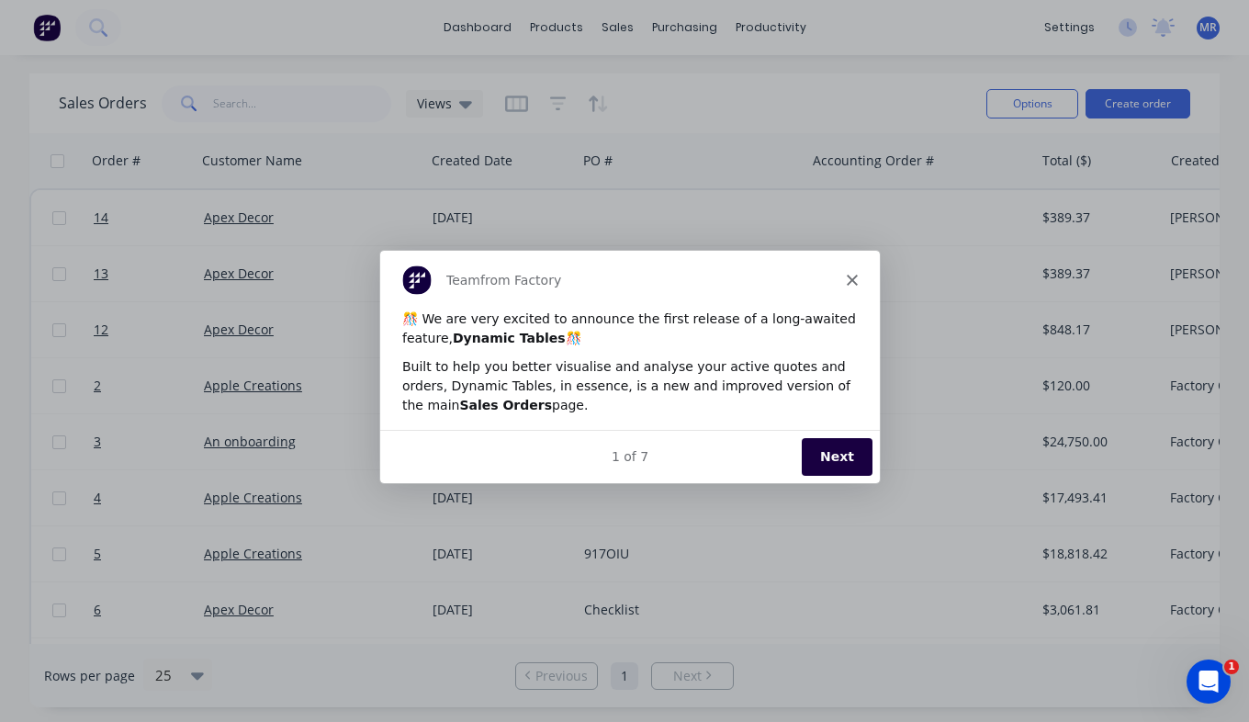
click at [851, 271] on div "Team from Factory" at bounding box center [629, 278] width 500 height 59
click at [848, 276] on polygon "Close" at bounding box center [851, 278] width 11 height 11
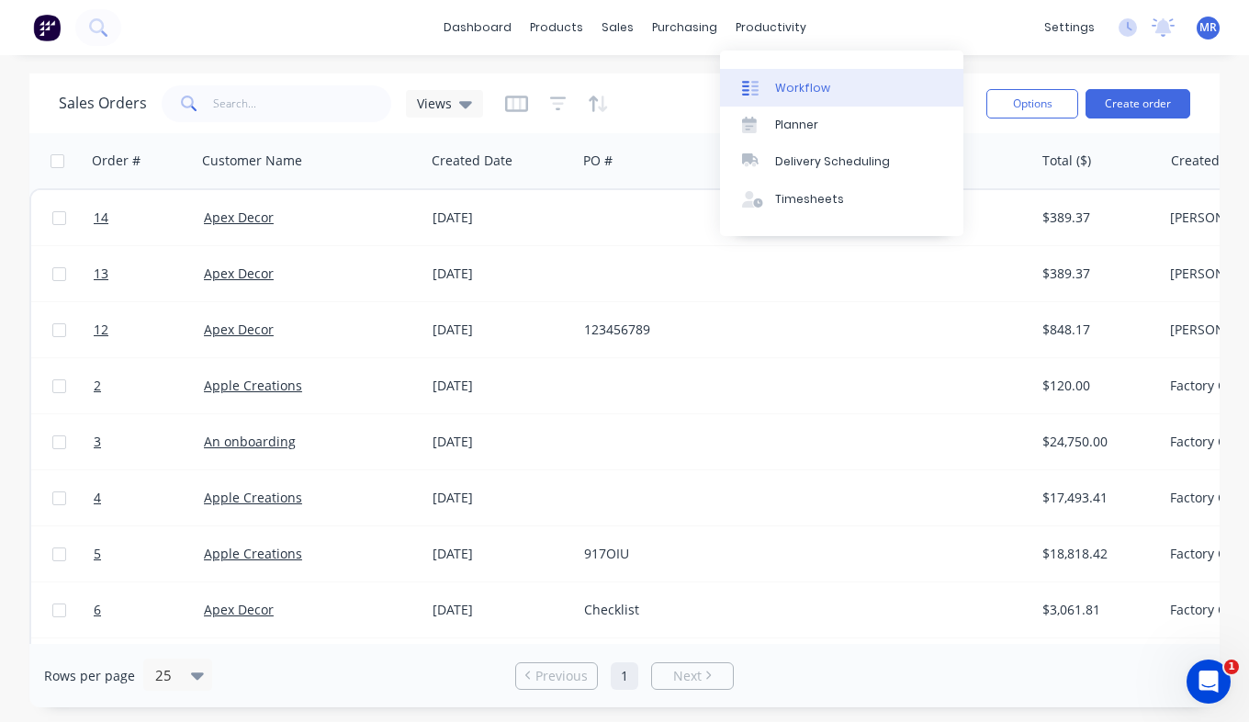
click at [801, 82] on div "Workflow" at bounding box center [802, 88] width 55 height 17
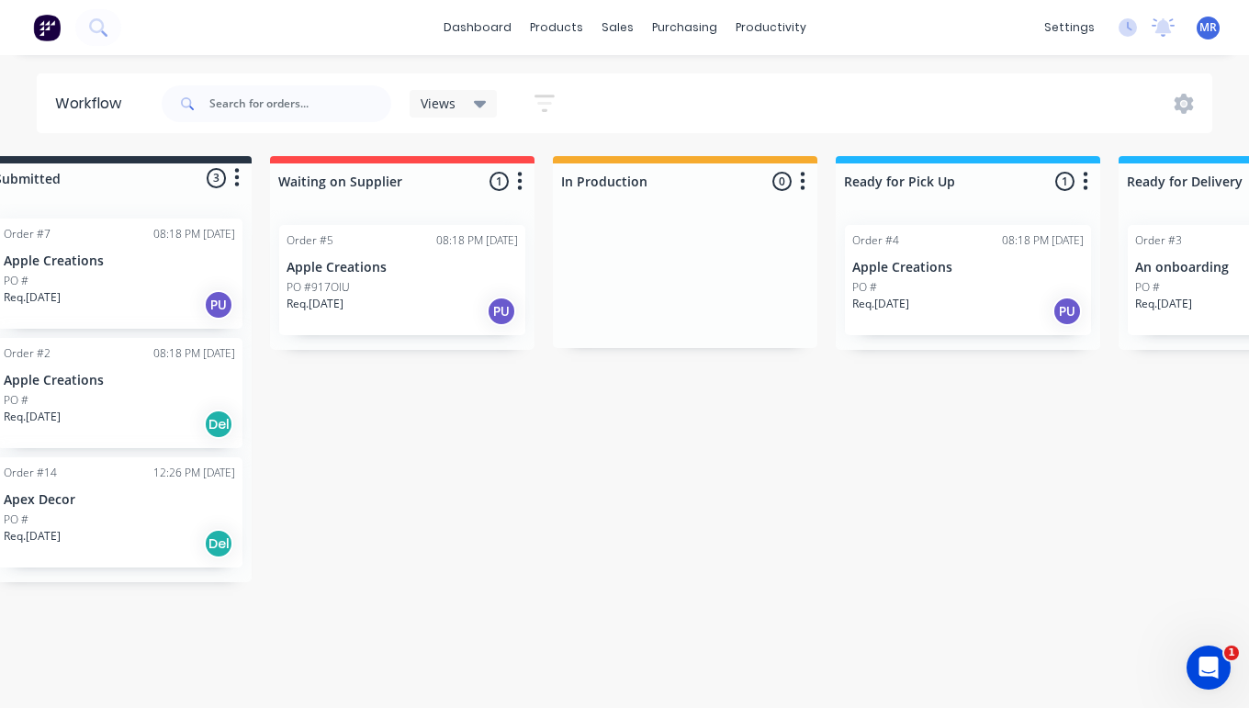
scroll to position [0, 25]
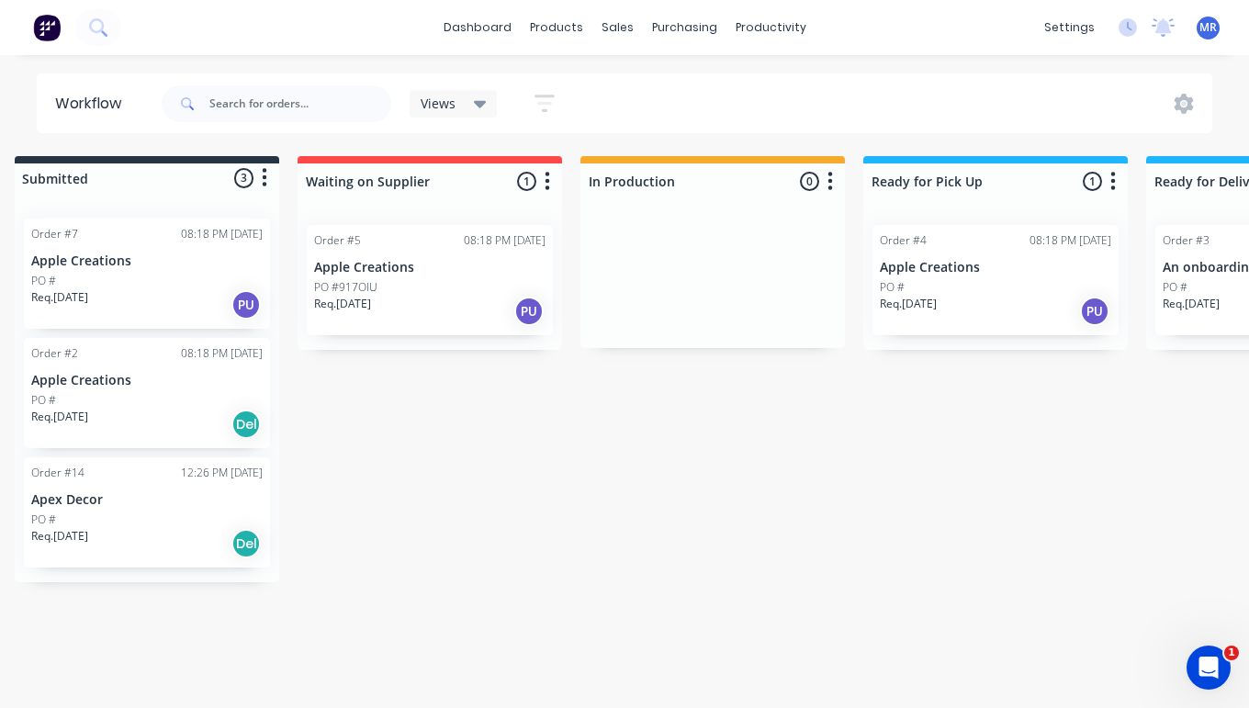
click at [548, 180] on icon "button" at bounding box center [548, 181] width 5 height 18
click at [411, 465] on div "Submitted 3 Status colour #273444 hex #273444 Save Cancel Summaries Total order…" at bounding box center [960, 369] width 1998 height 426
click at [264, 173] on icon "button" at bounding box center [265, 178] width 5 height 18
click at [67, 512] on div "PO #" at bounding box center [146, 520] width 231 height 17
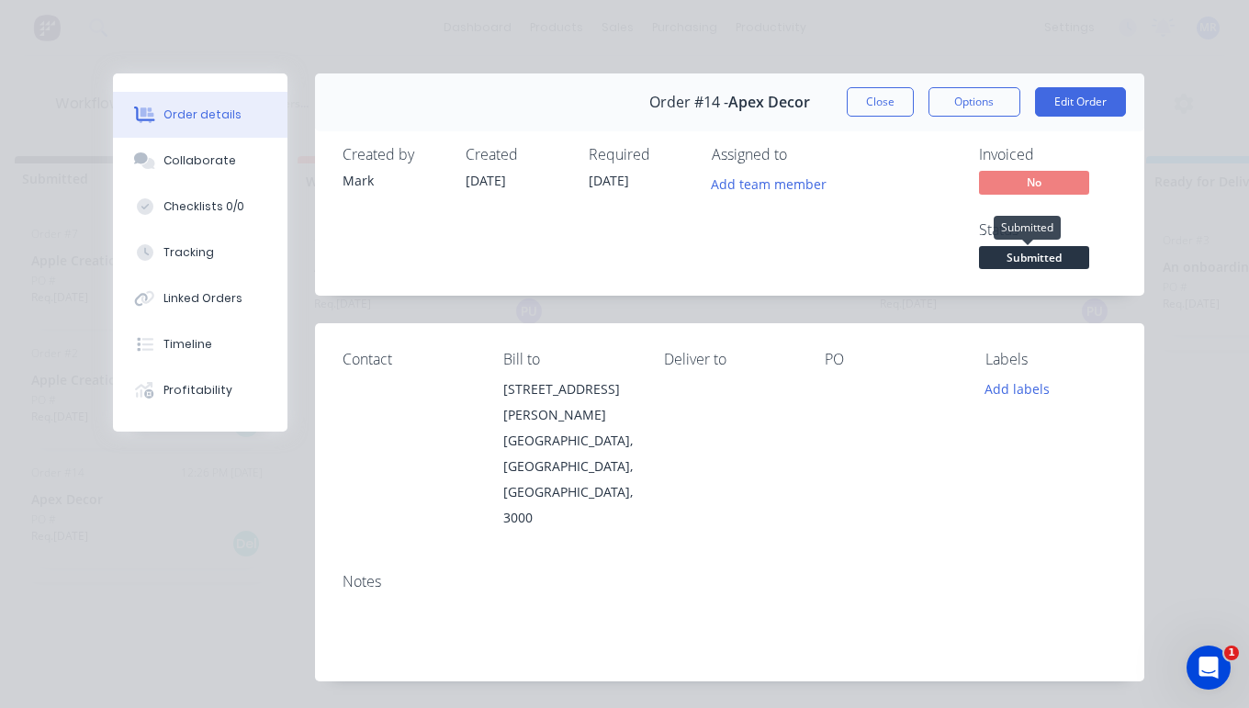
click at [1066, 258] on span "Submitted" at bounding box center [1034, 257] width 110 height 23
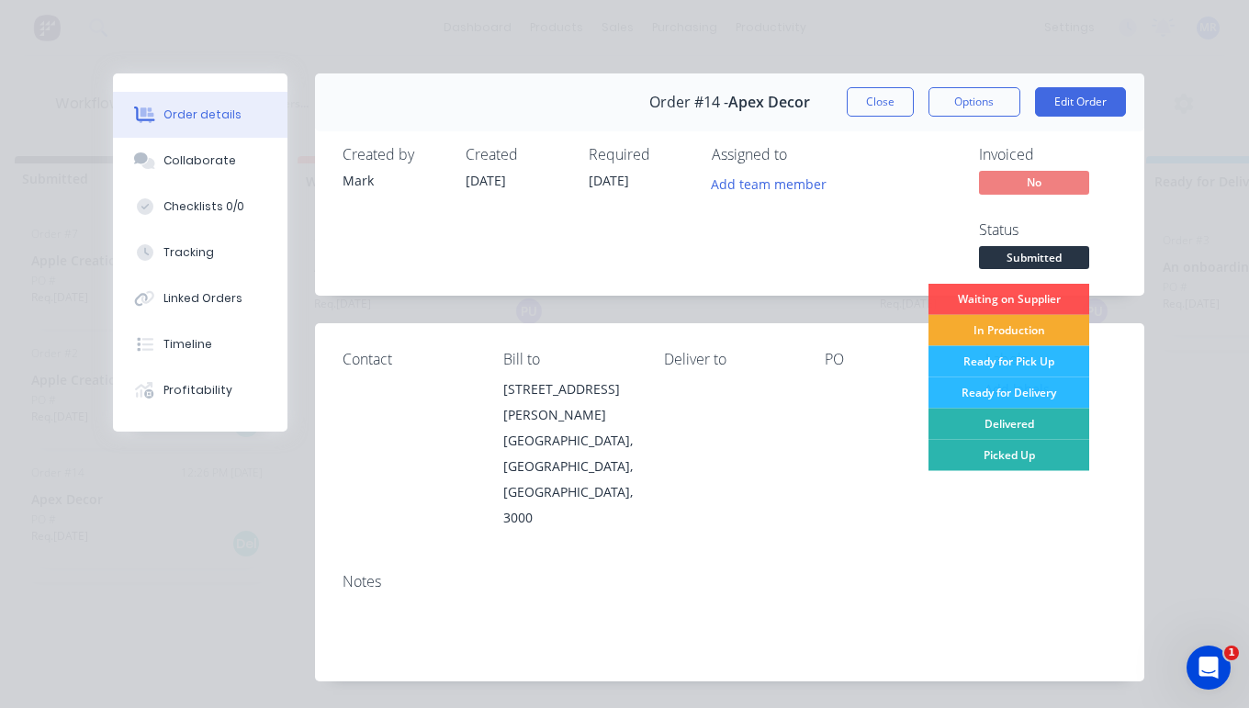
click at [1009, 329] on div "In Production" at bounding box center [1009, 330] width 161 height 31
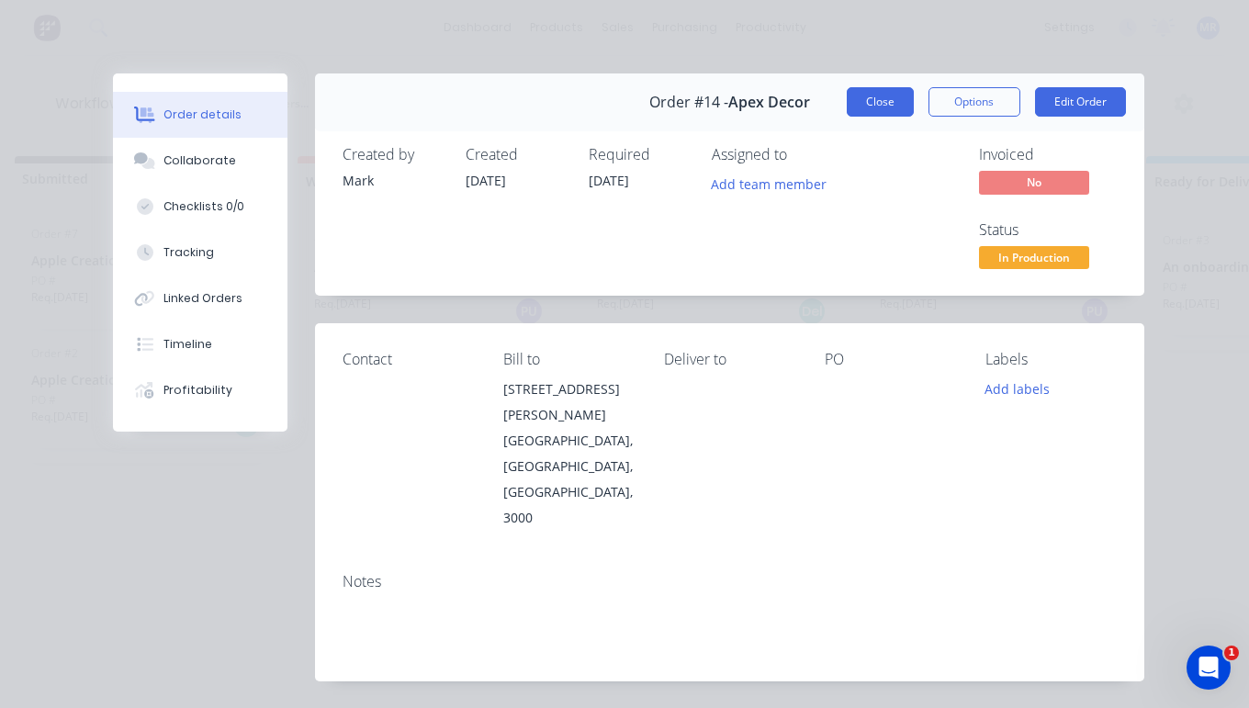
click at [860, 95] on button "Close" at bounding box center [880, 101] width 67 height 29
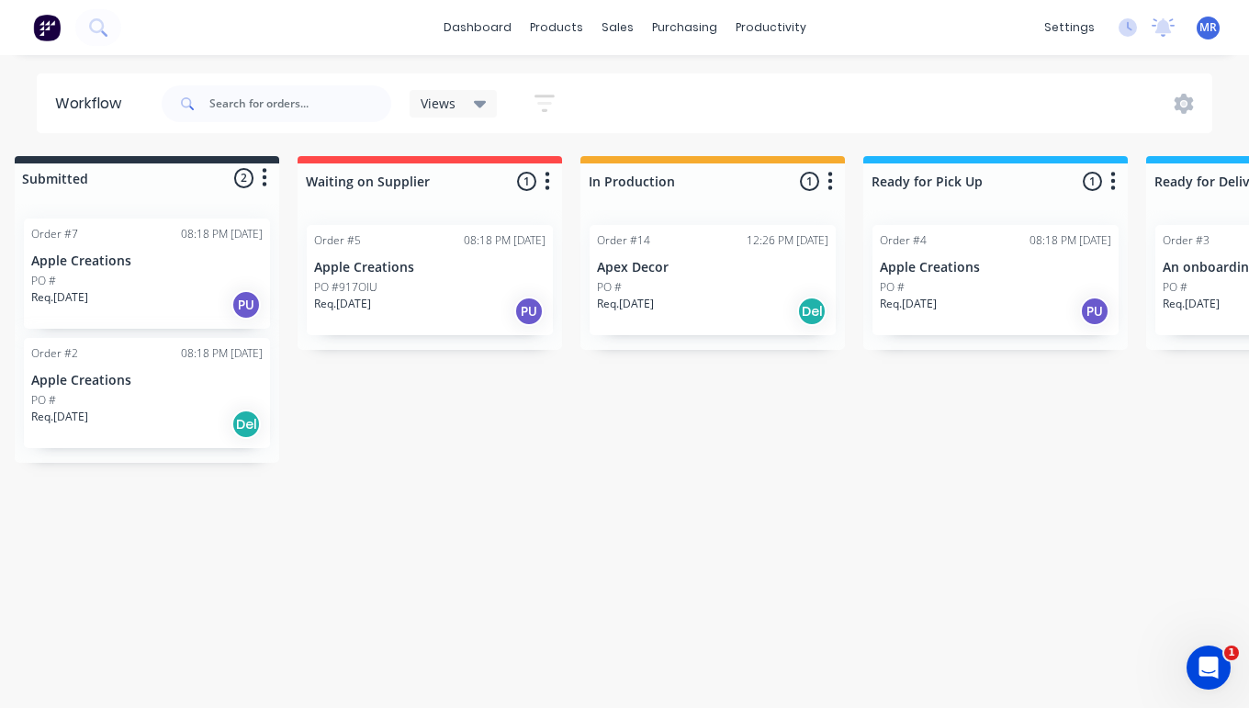
click at [646, 268] on p "Apex Decor" at bounding box center [712, 268] width 231 height 16
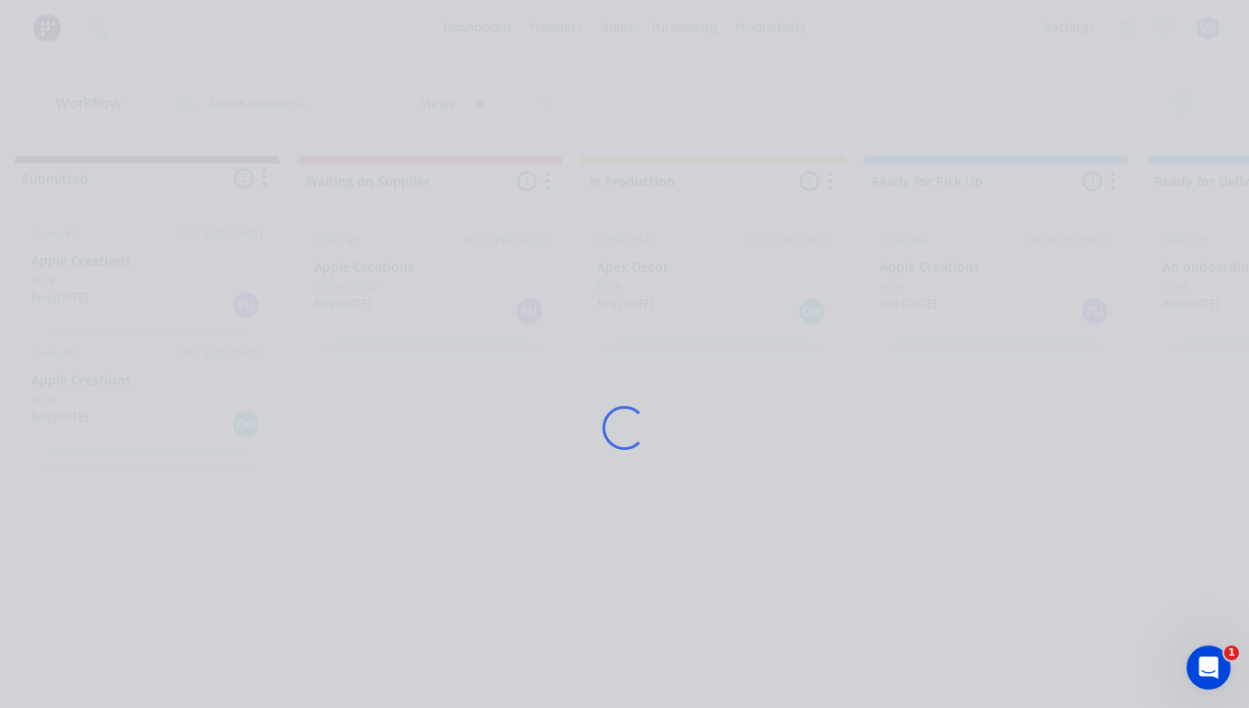
click at [646, 268] on div "Loading..." at bounding box center [625, 427] width 1076 height 708
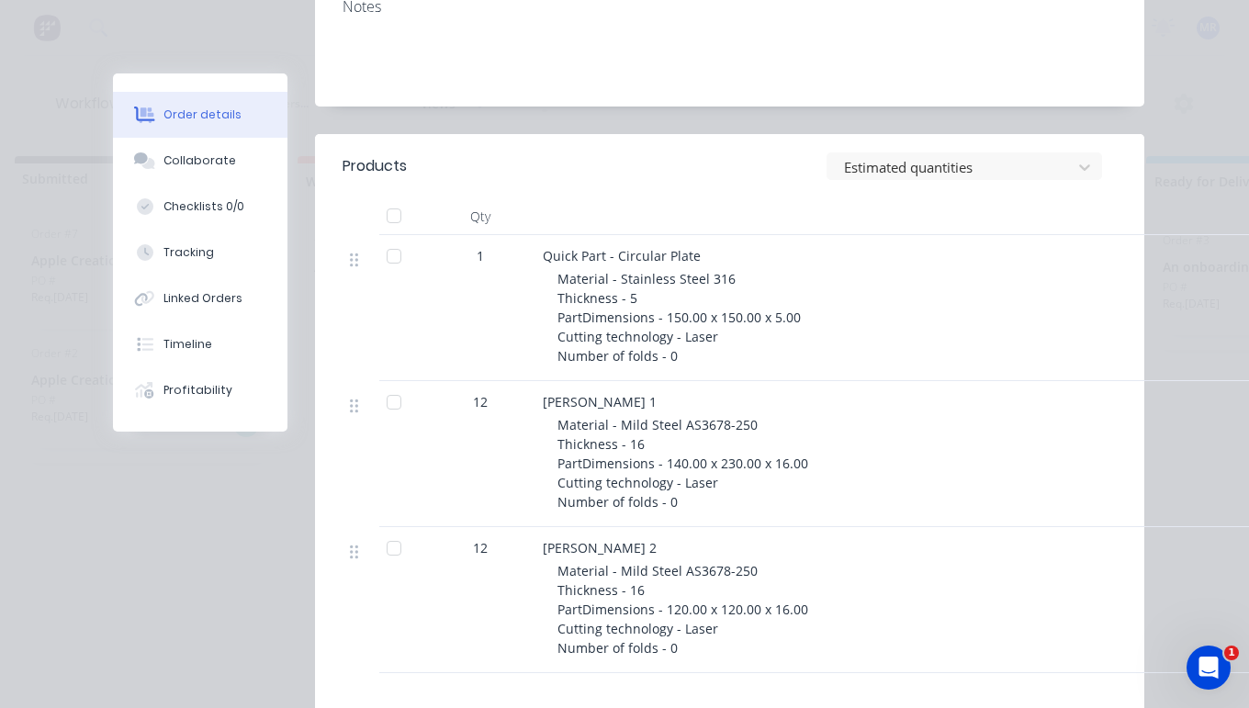
scroll to position [590, 0]
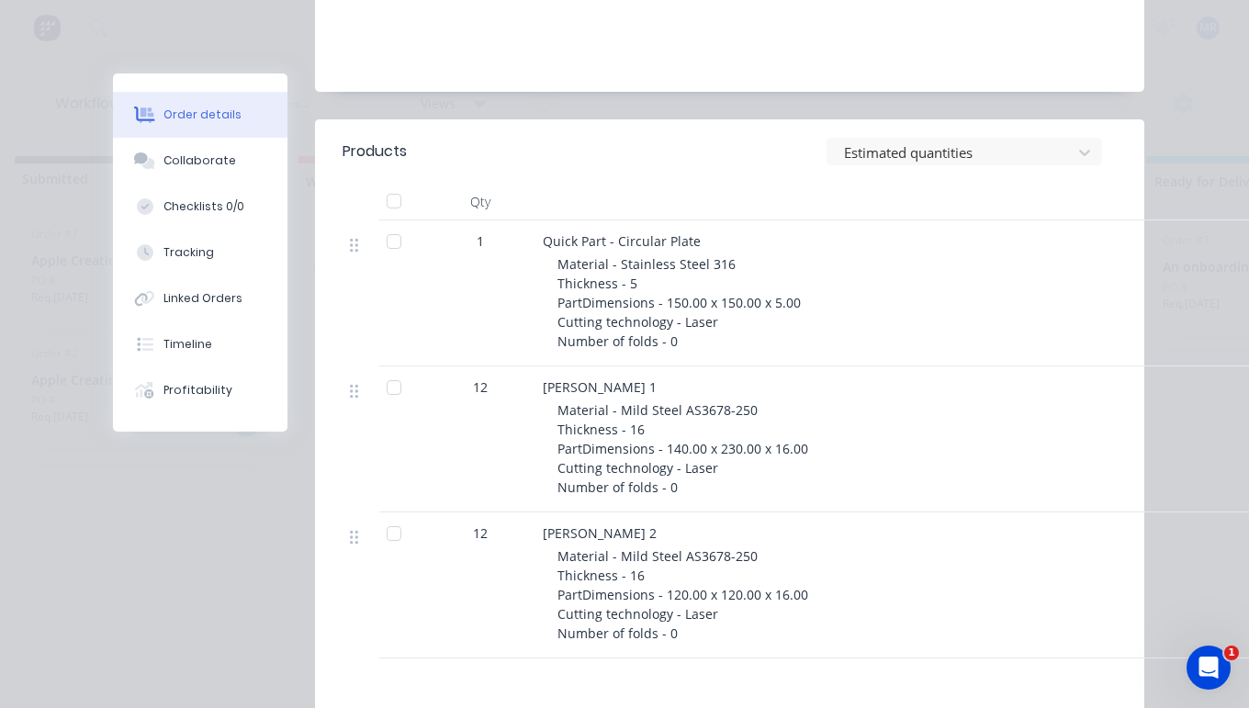
click at [391, 223] on div at bounding box center [394, 241] width 37 height 37
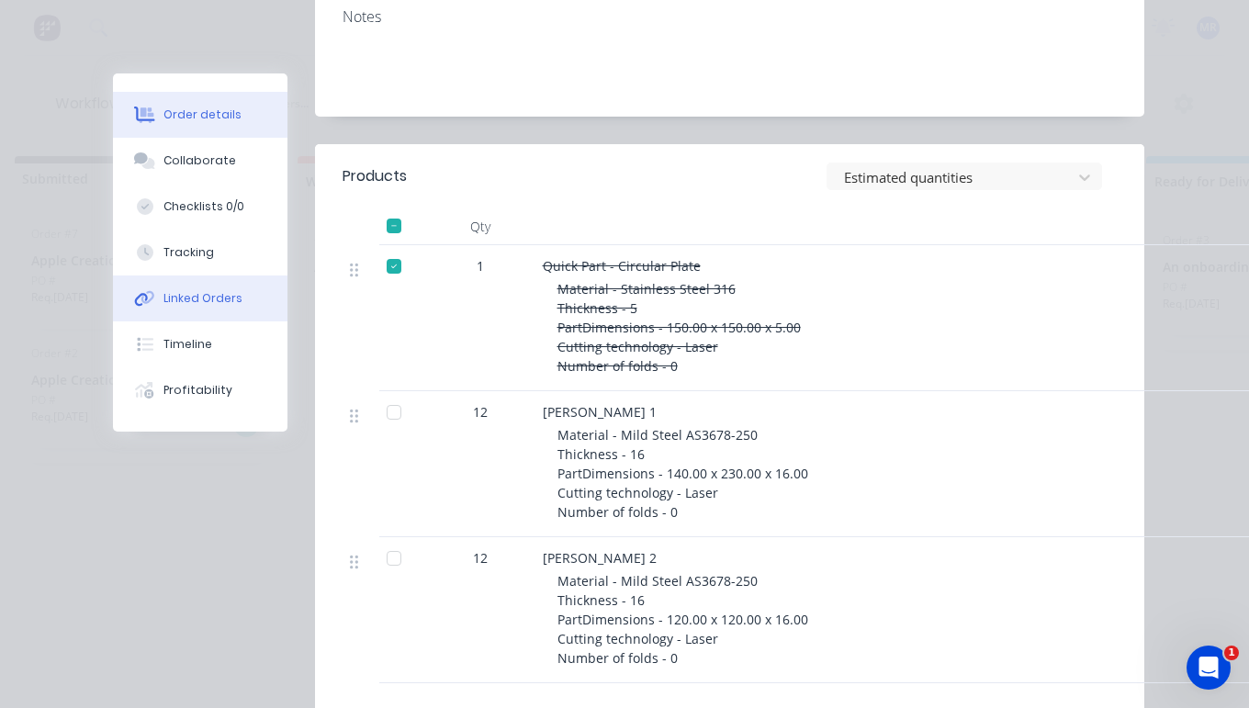
scroll to position [537, 0]
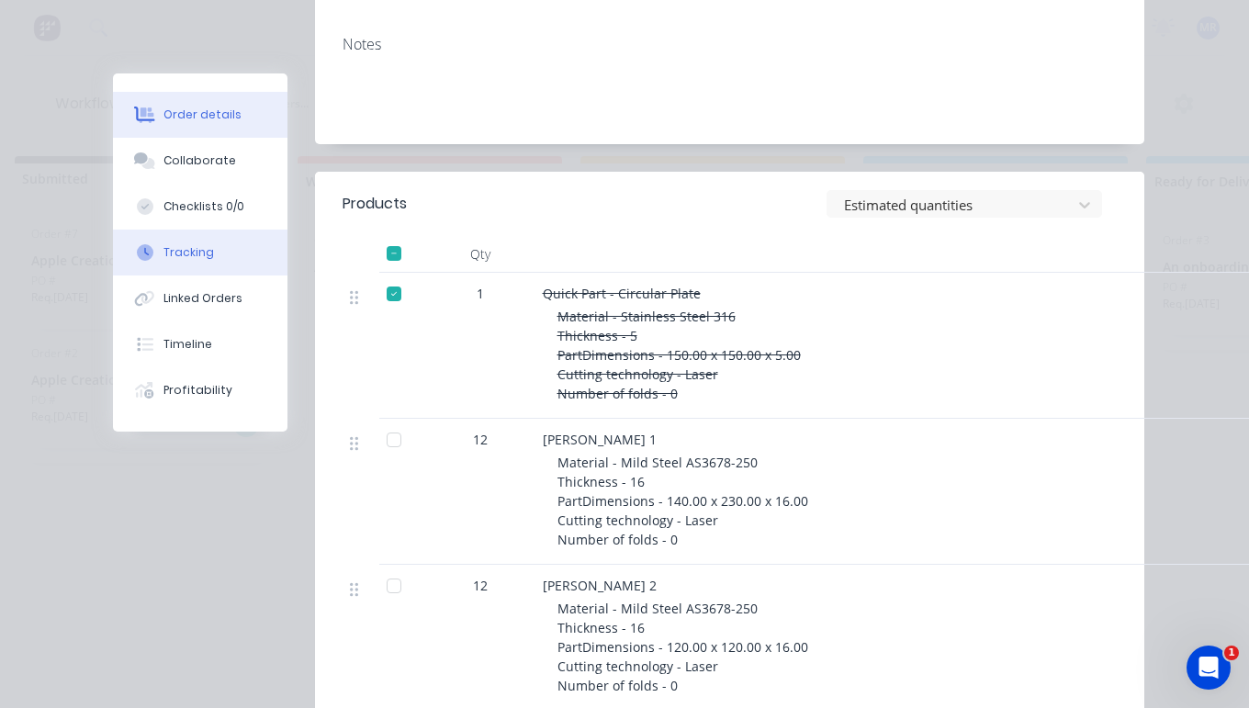
click at [180, 246] on div "Tracking" at bounding box center [188, 252] width 51 height 17
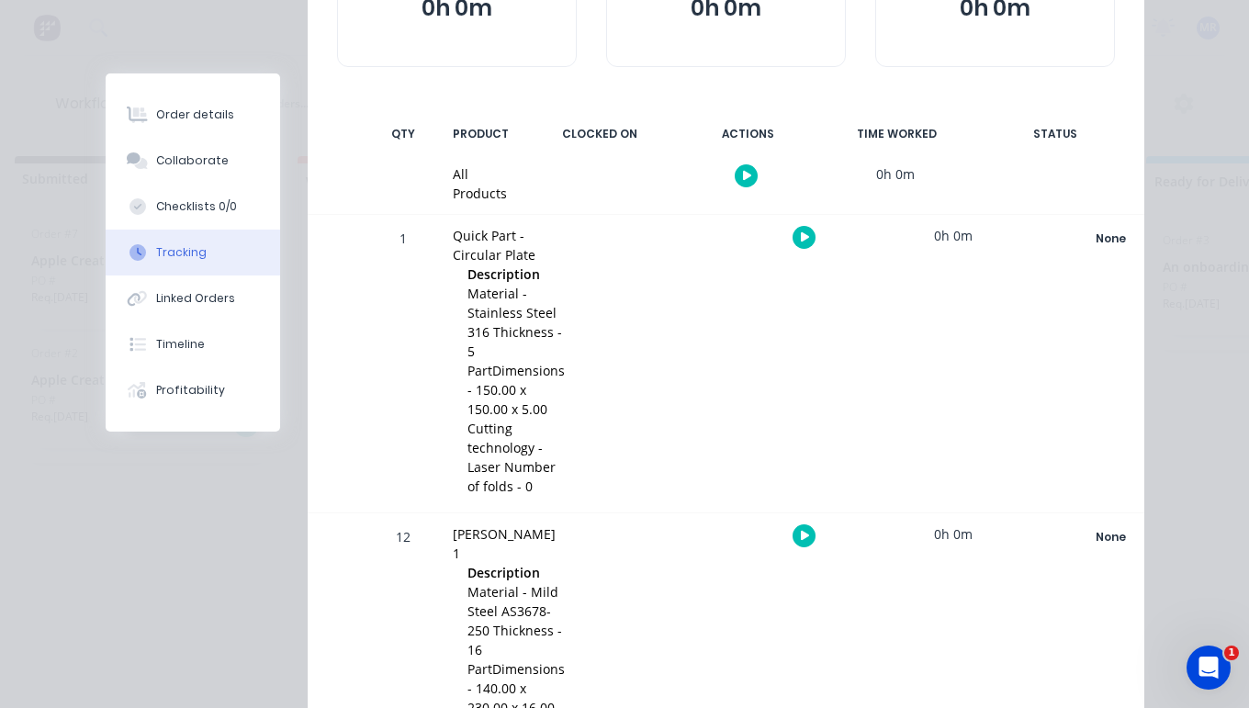
scroll to position [334, 0]
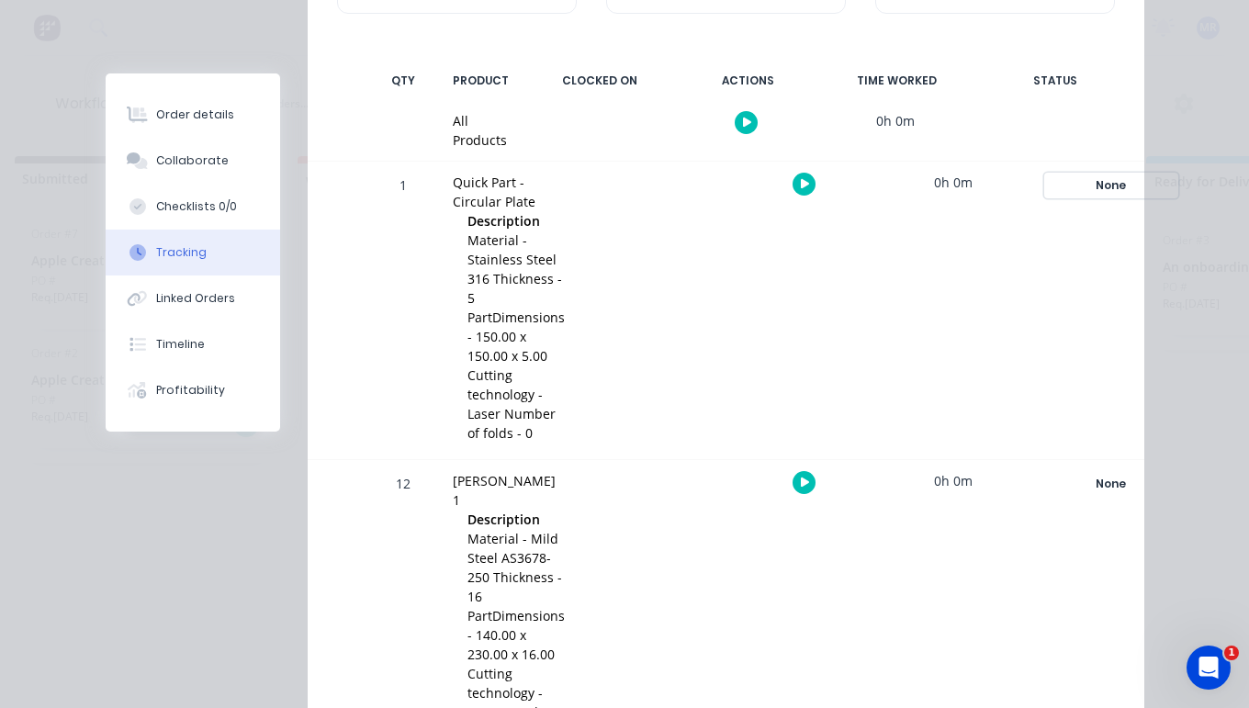
click at [1092, 181] on div "None" at bounding box center [1111, 186] width 132 height 24
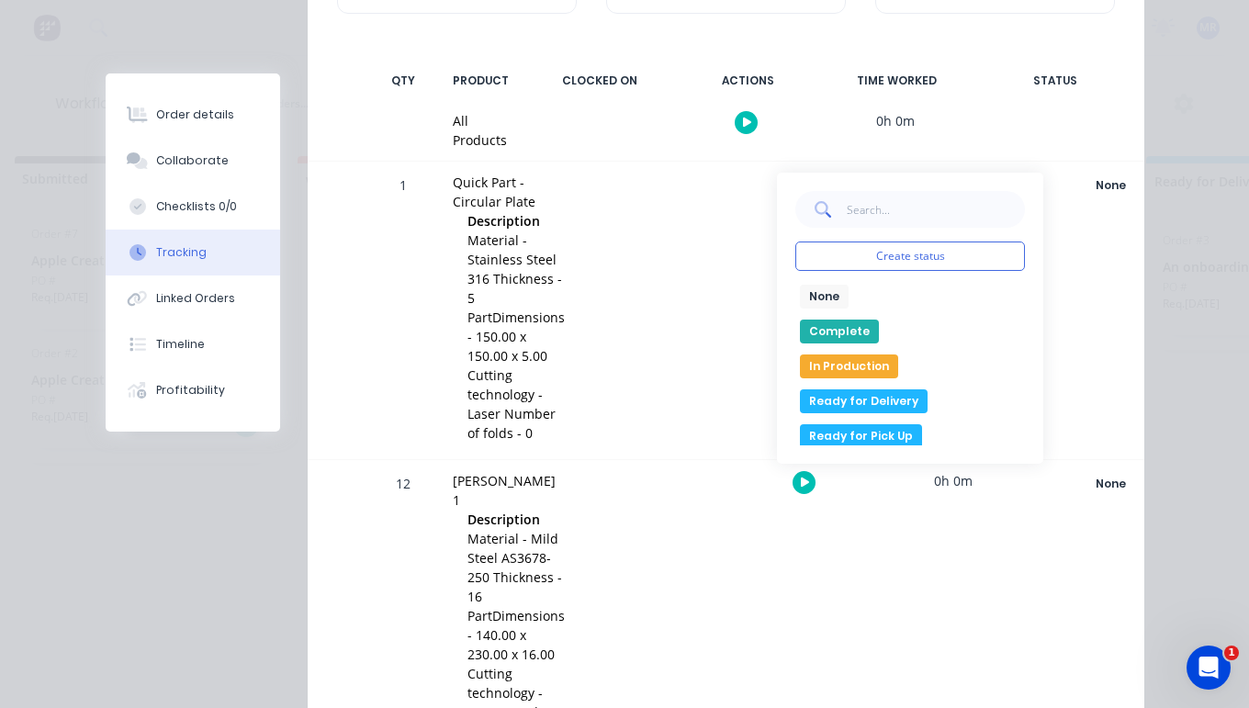
click at [852, 399] on button "Ready for Delivery" at bounding box center [864, 401] width 128 height 24
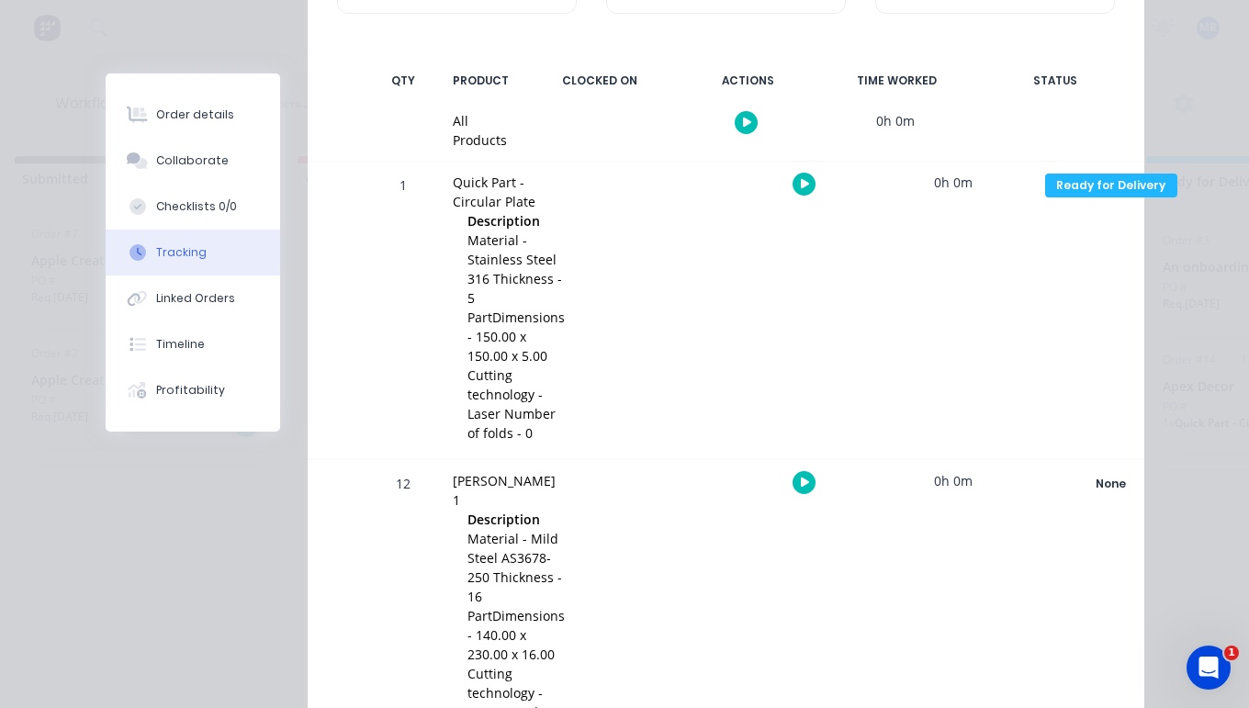
scroll to position [0, 0]
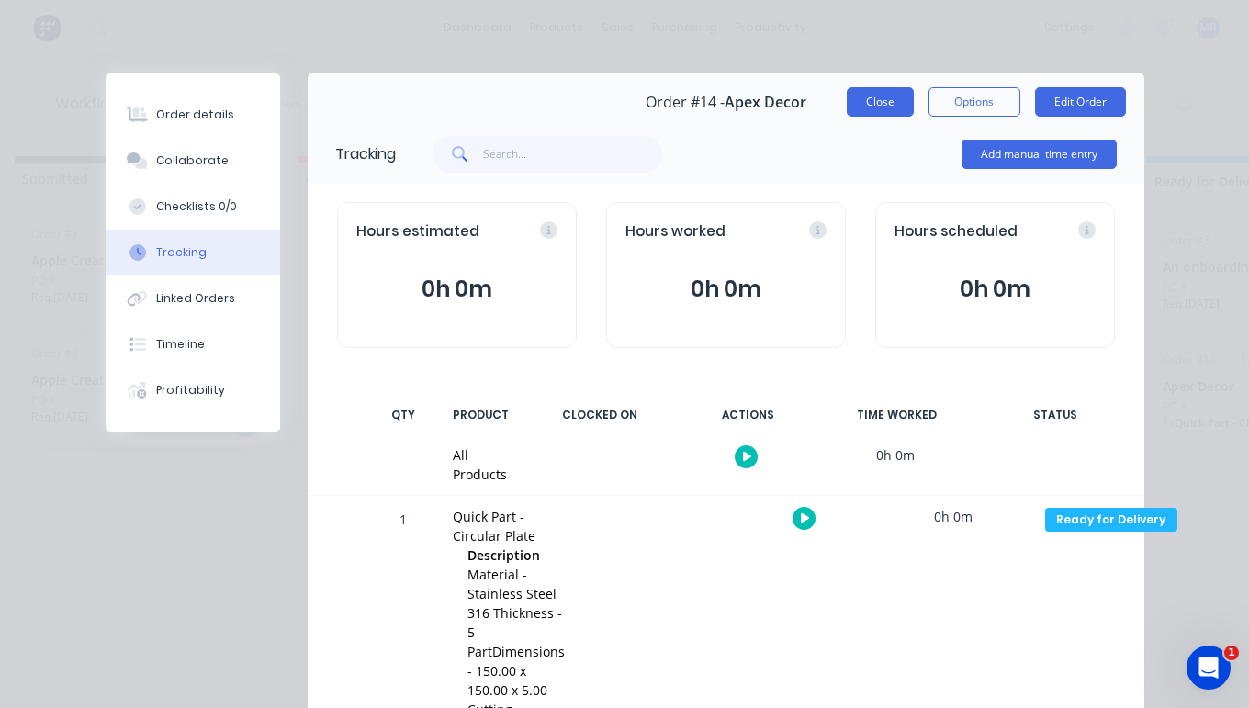
click at [873, 97] on button "Close" at bounding box center [880, 101] width 67 height 29
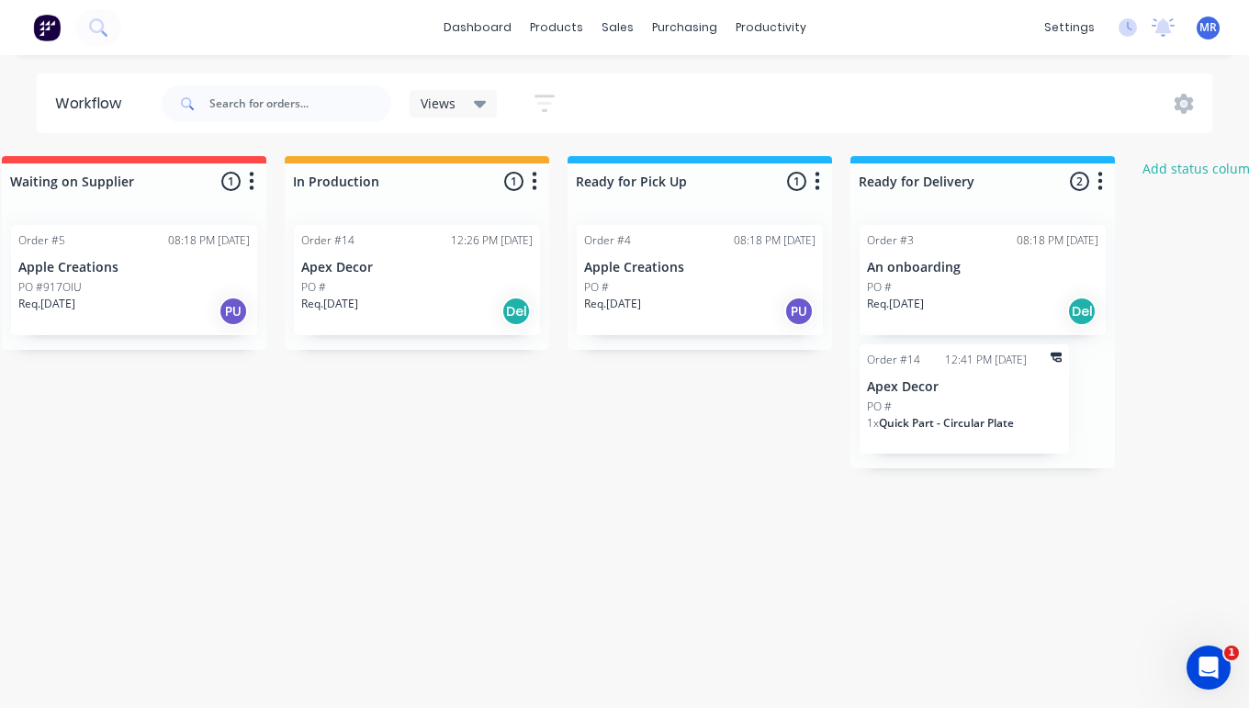
scroll to position [0, 329]
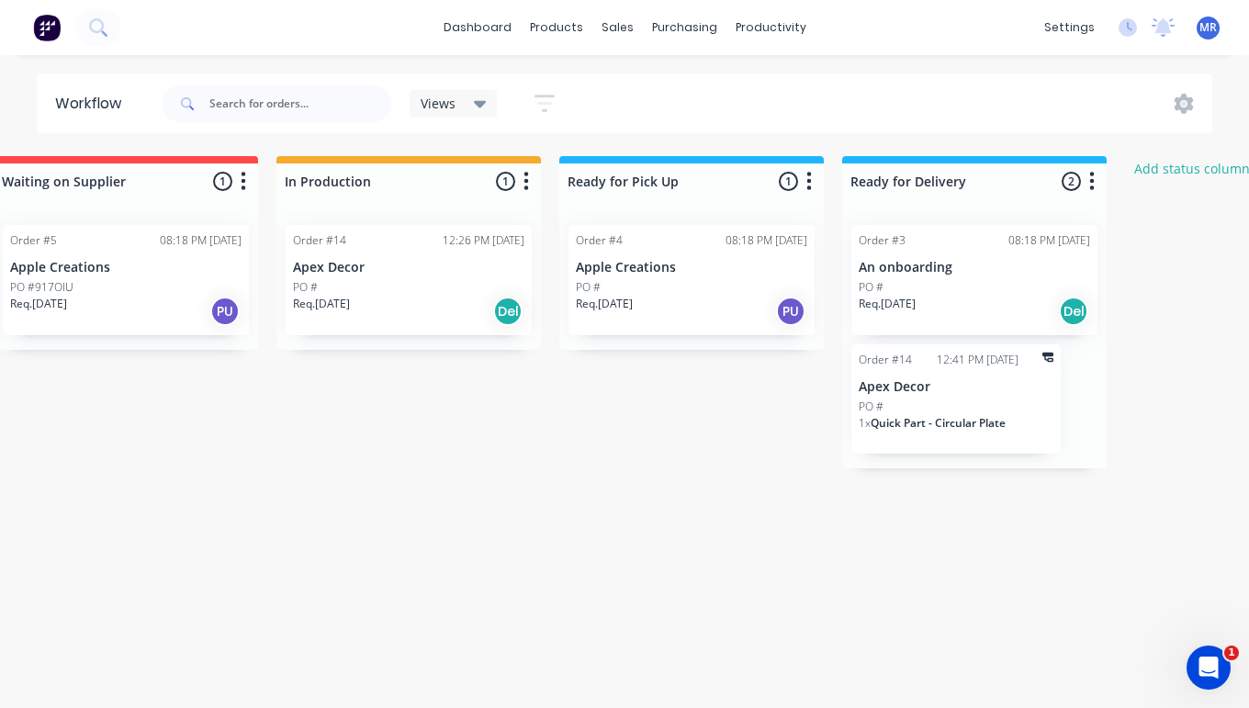
click at [984, 406] on div "PO #" at bounding box center [956, 407] width 195 height 17
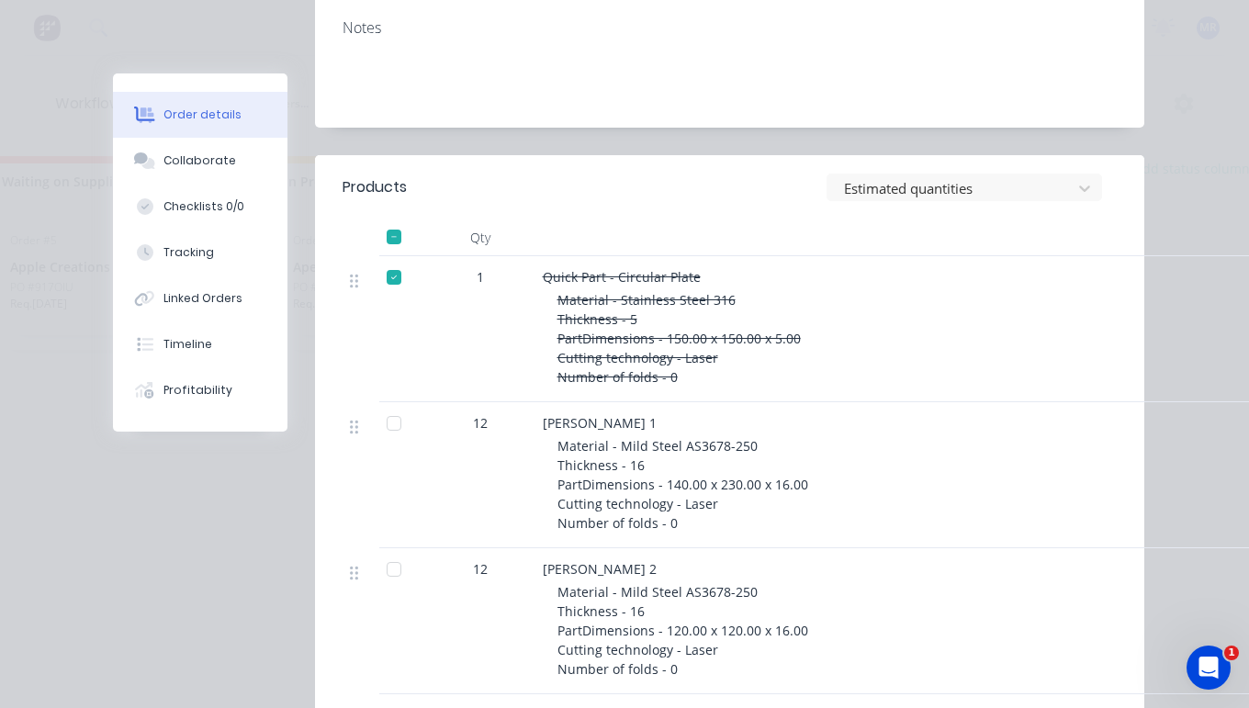
scroll to position [593, 0]
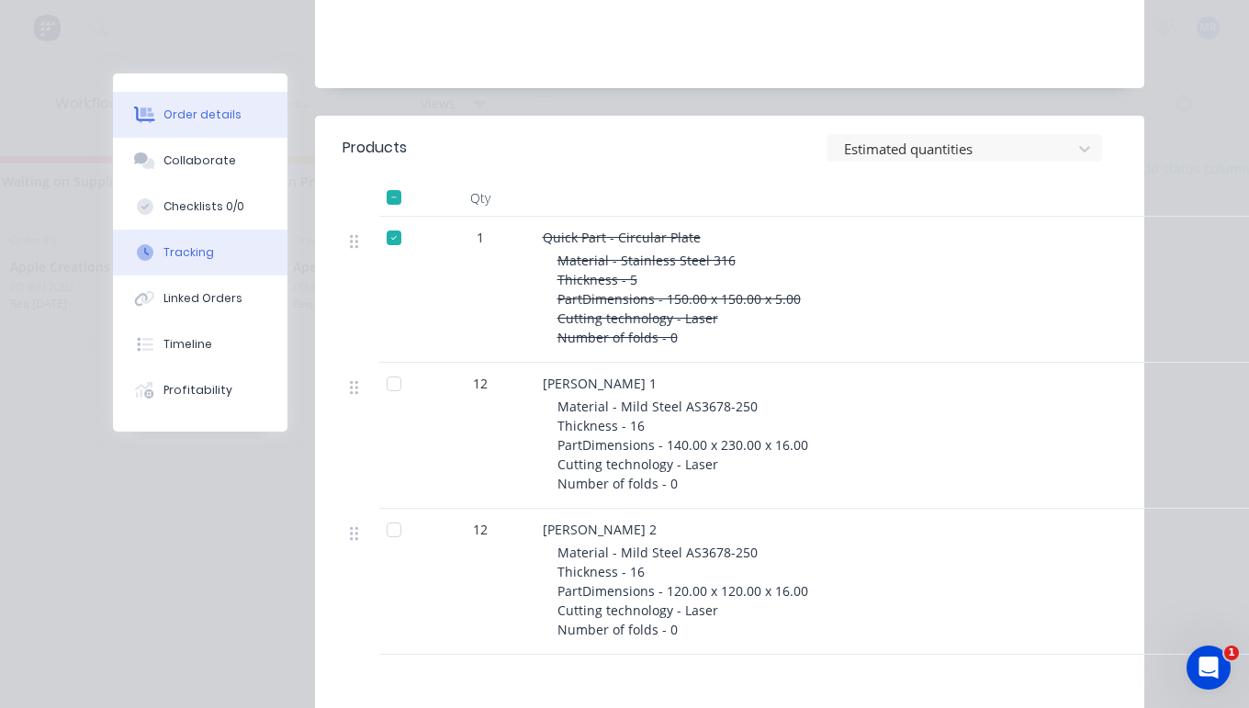
click at [197, 246] on div "Tracking" at bounding box center [188, 252] width 51 height 17
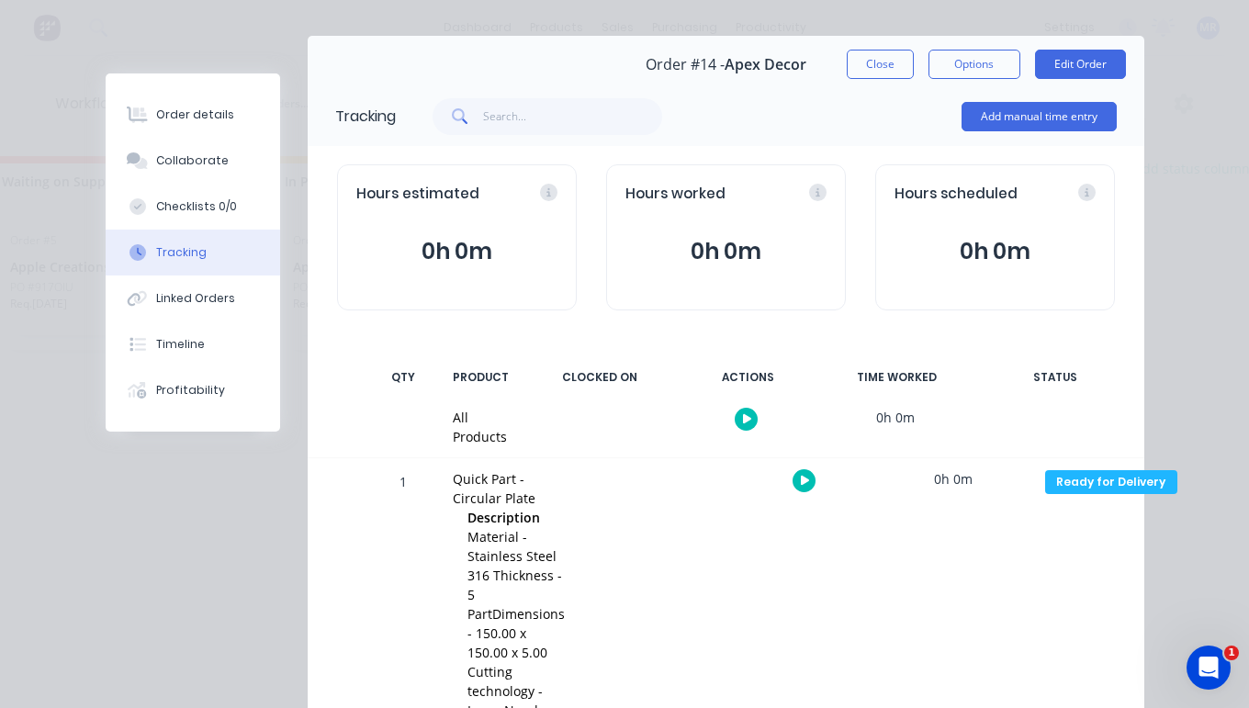
scroll to position [0, 0]
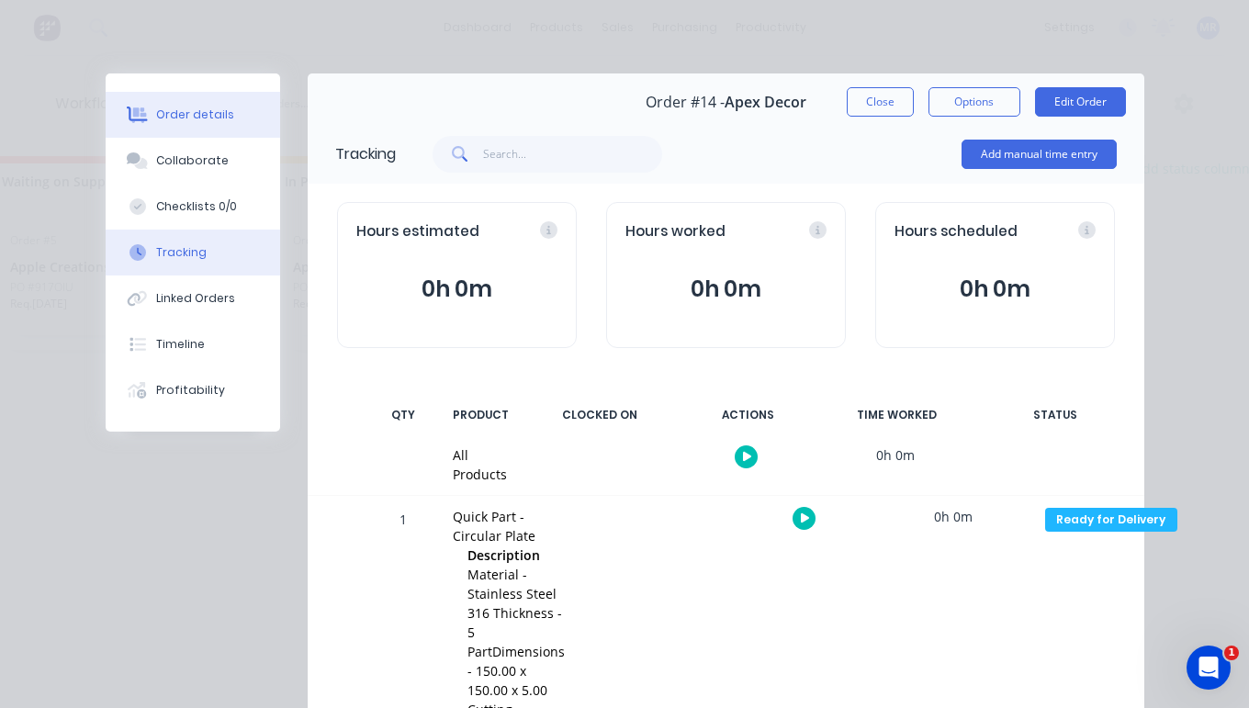
click at [185, 111] on div "Order details" at bounding box center [195, 115] width 78 height 17
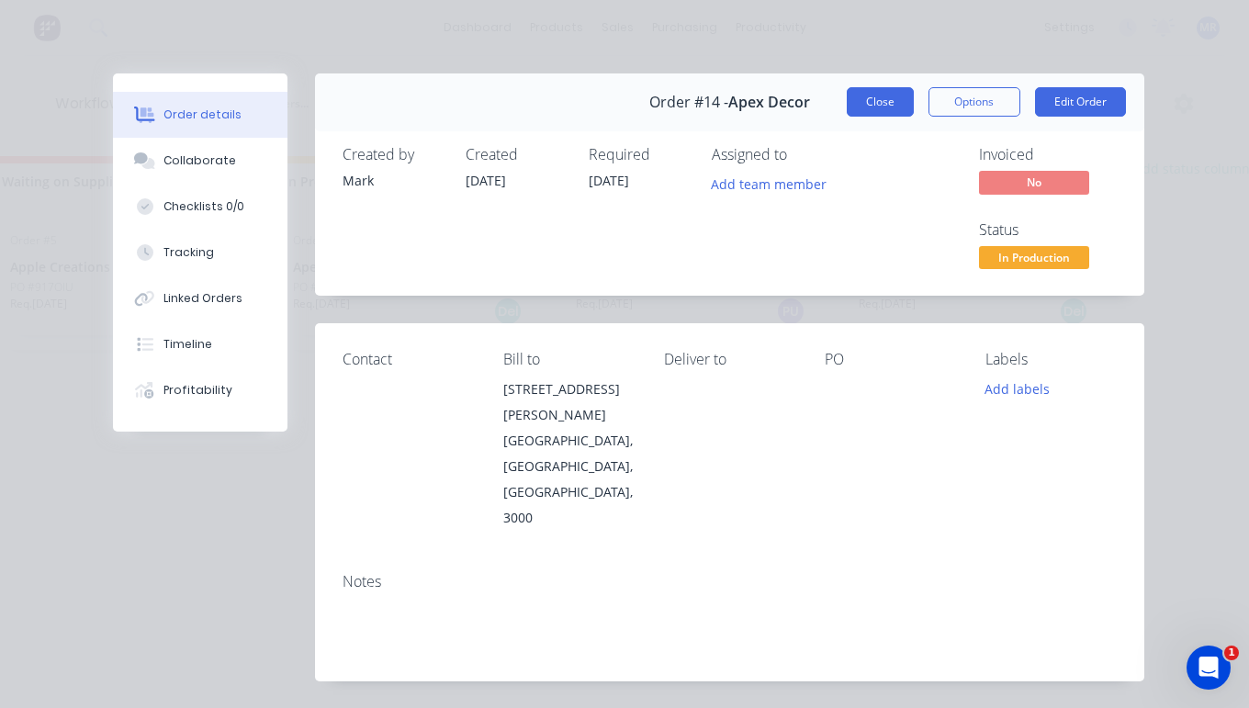
click at [880, 105] on button "Close" at bounding box center [880, 101] width 67 height 29
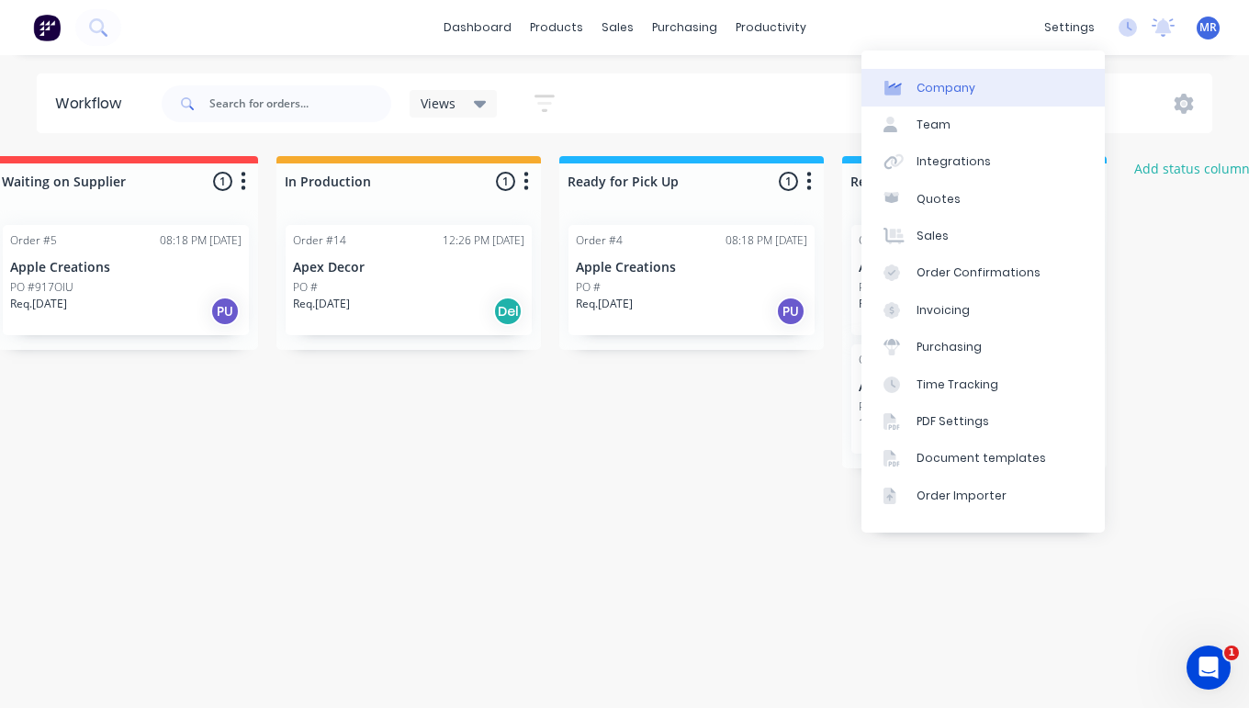
click at [946, 91] on div "Company" at bounding box center [946, 88] width 59 height 17
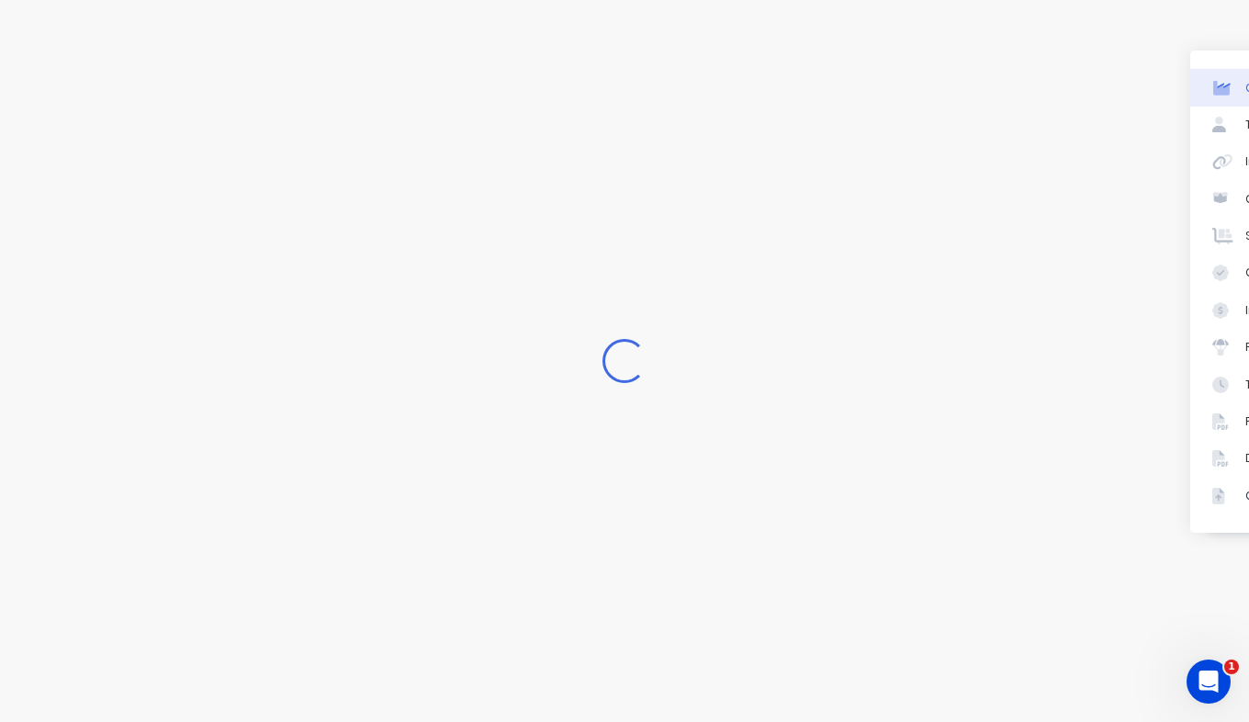
select select "AU"
